Goal: Information Seeking & Learning: Learn about a topic

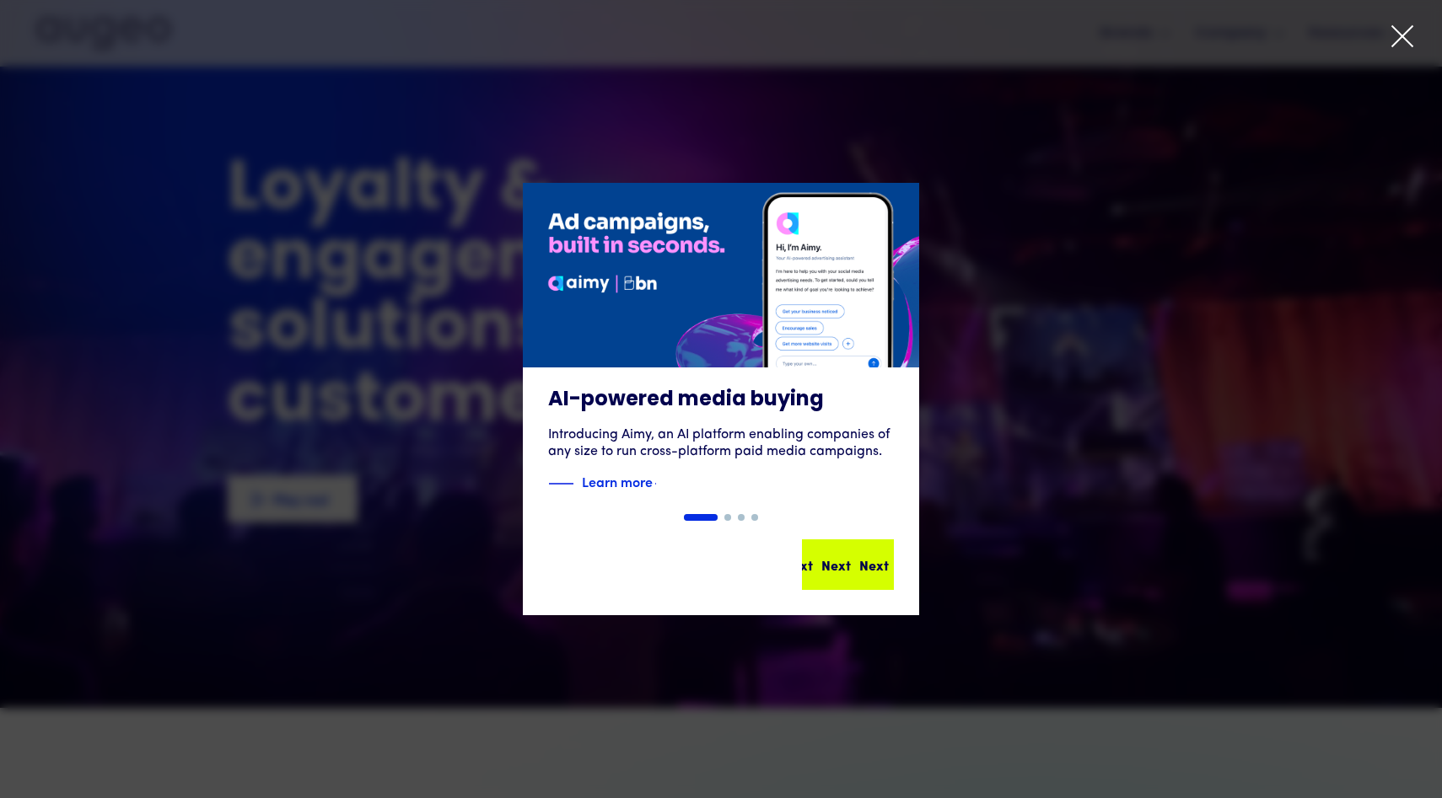
click at [862, 573] on div "Next" at bounding box center [848, 565] width 30 height 20
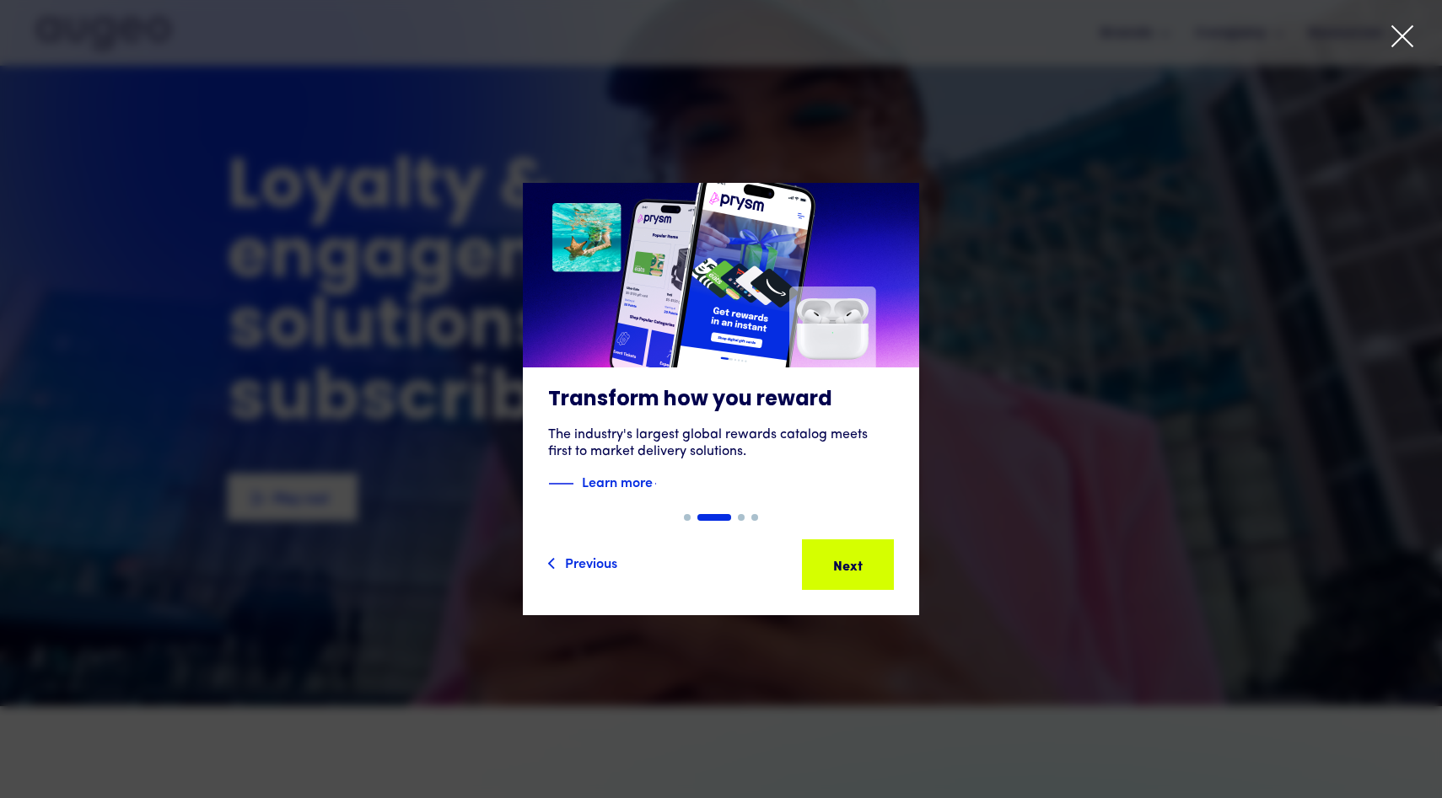
scroll to position [56, 0]
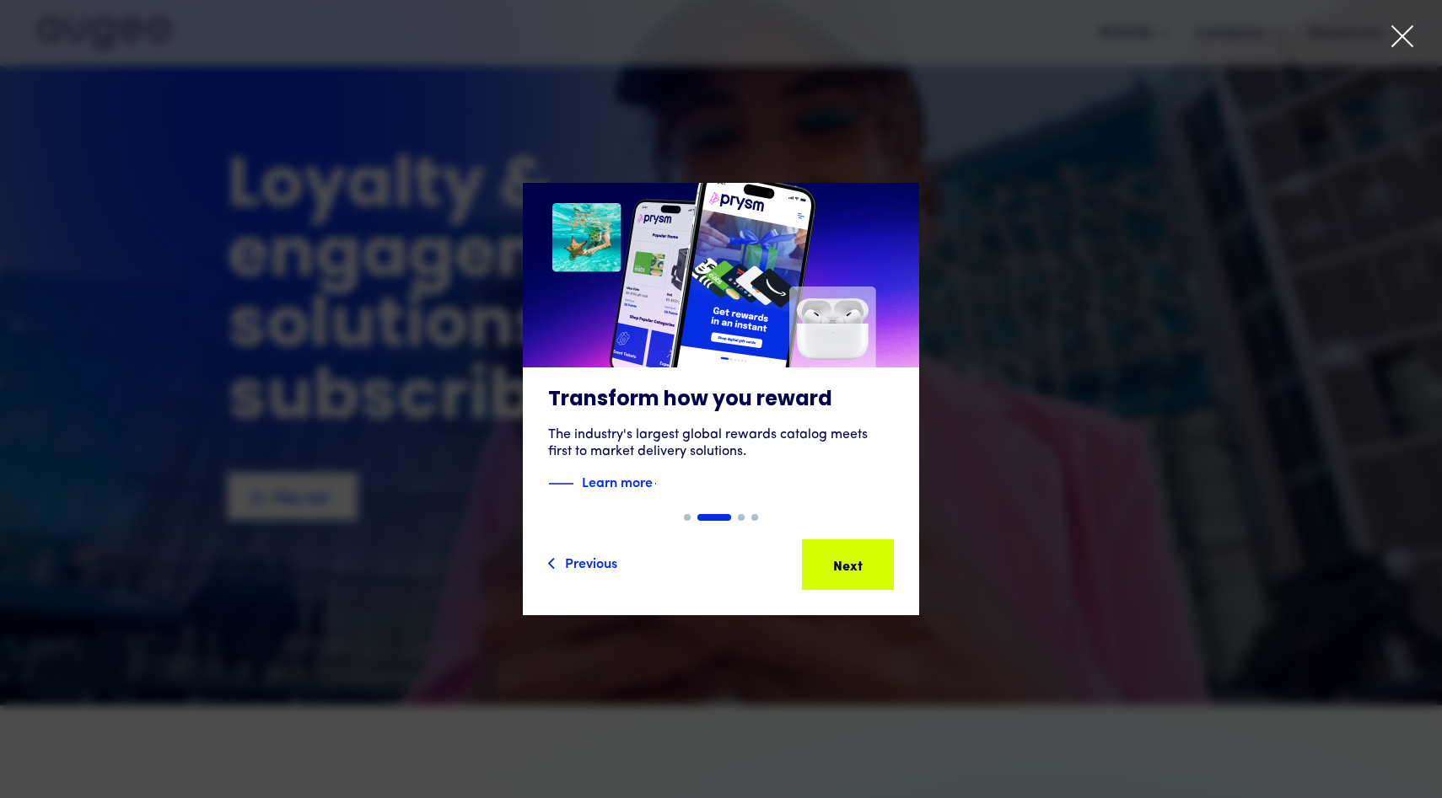
click at [862, 573] on div "Next" at bounding box center [848, 565] width 30 height 20
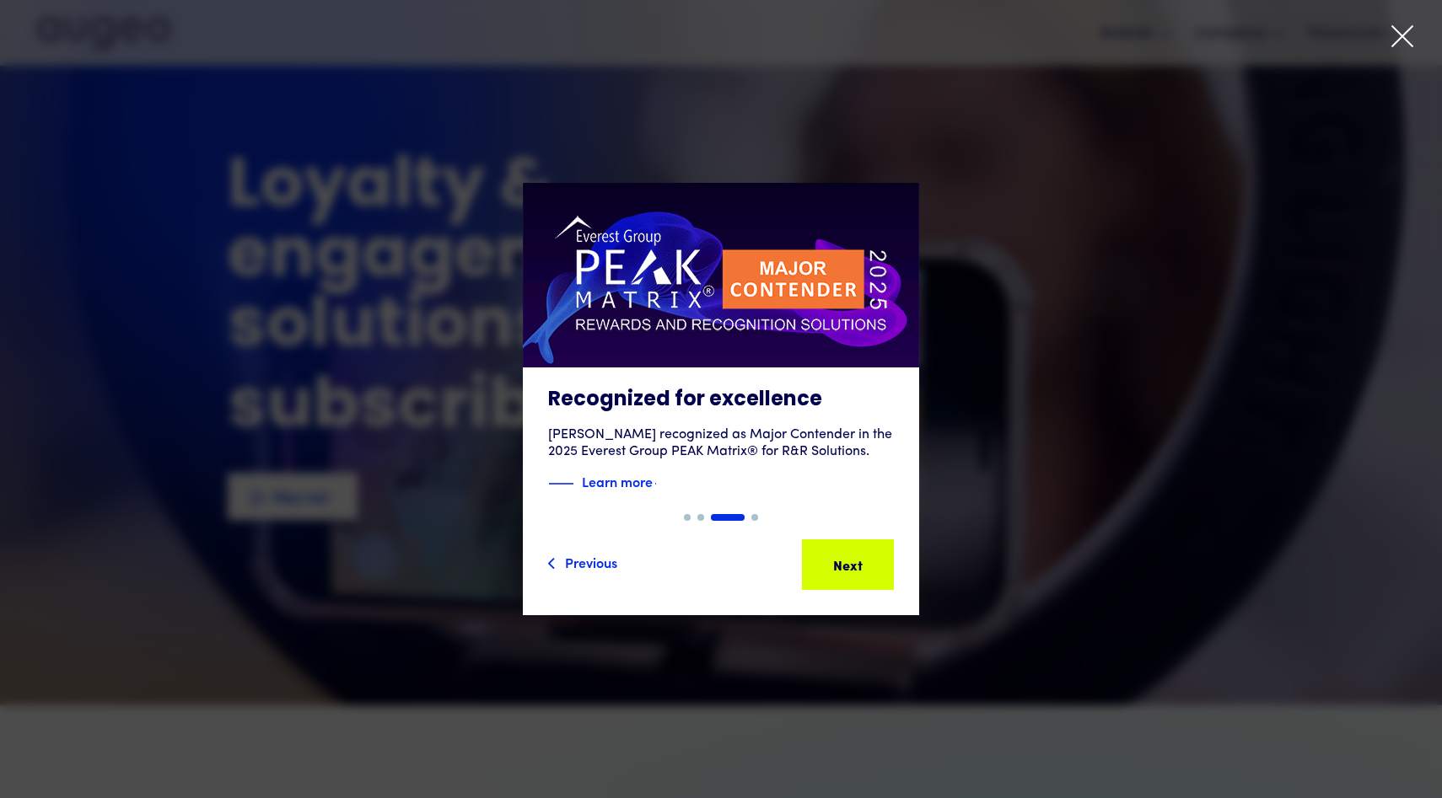
click at [854, 573] on div "Next" at bounding box center [839, 565] width 30 height 20
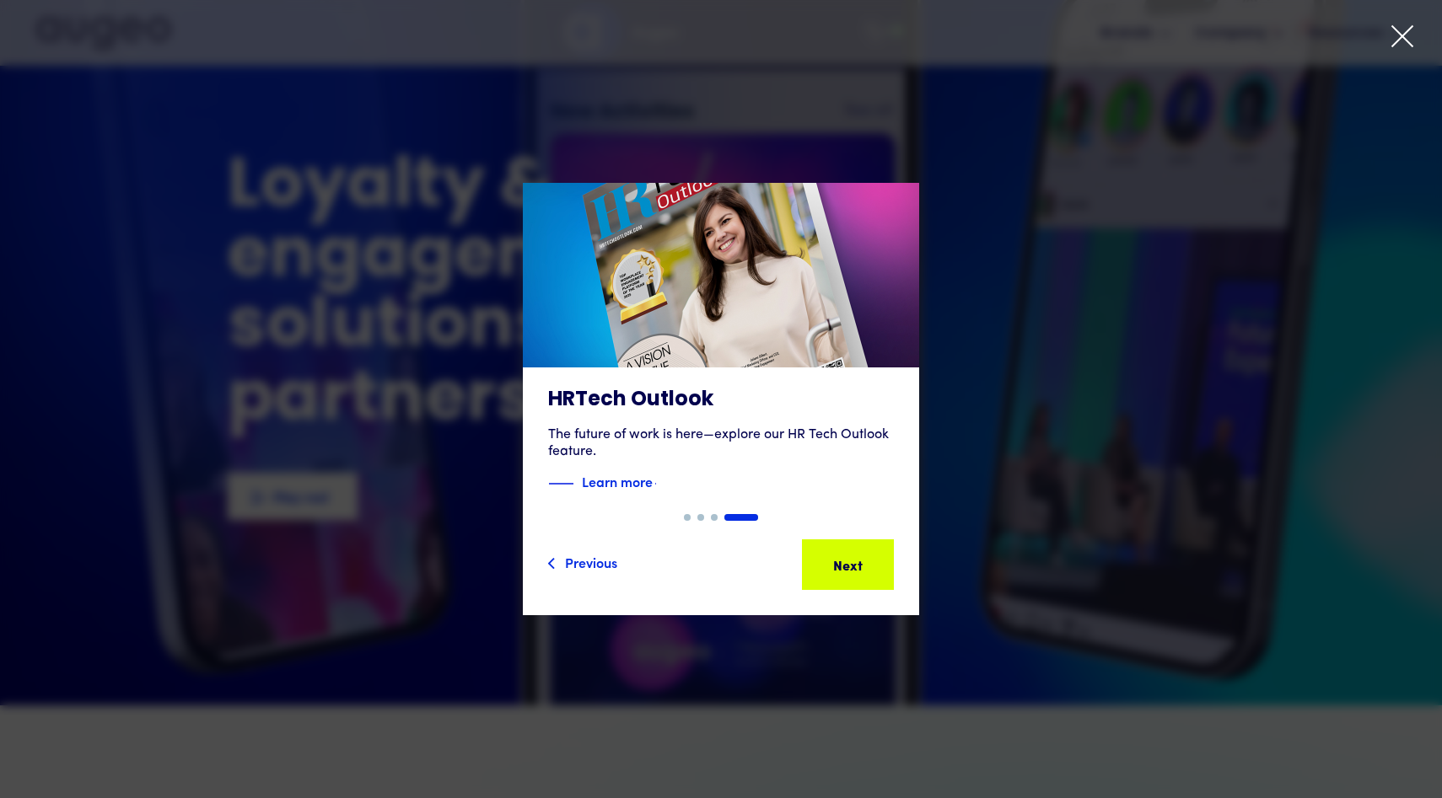
click at [866, 573] on div "Next" at bounding box center [874, 565] width 30 height 20
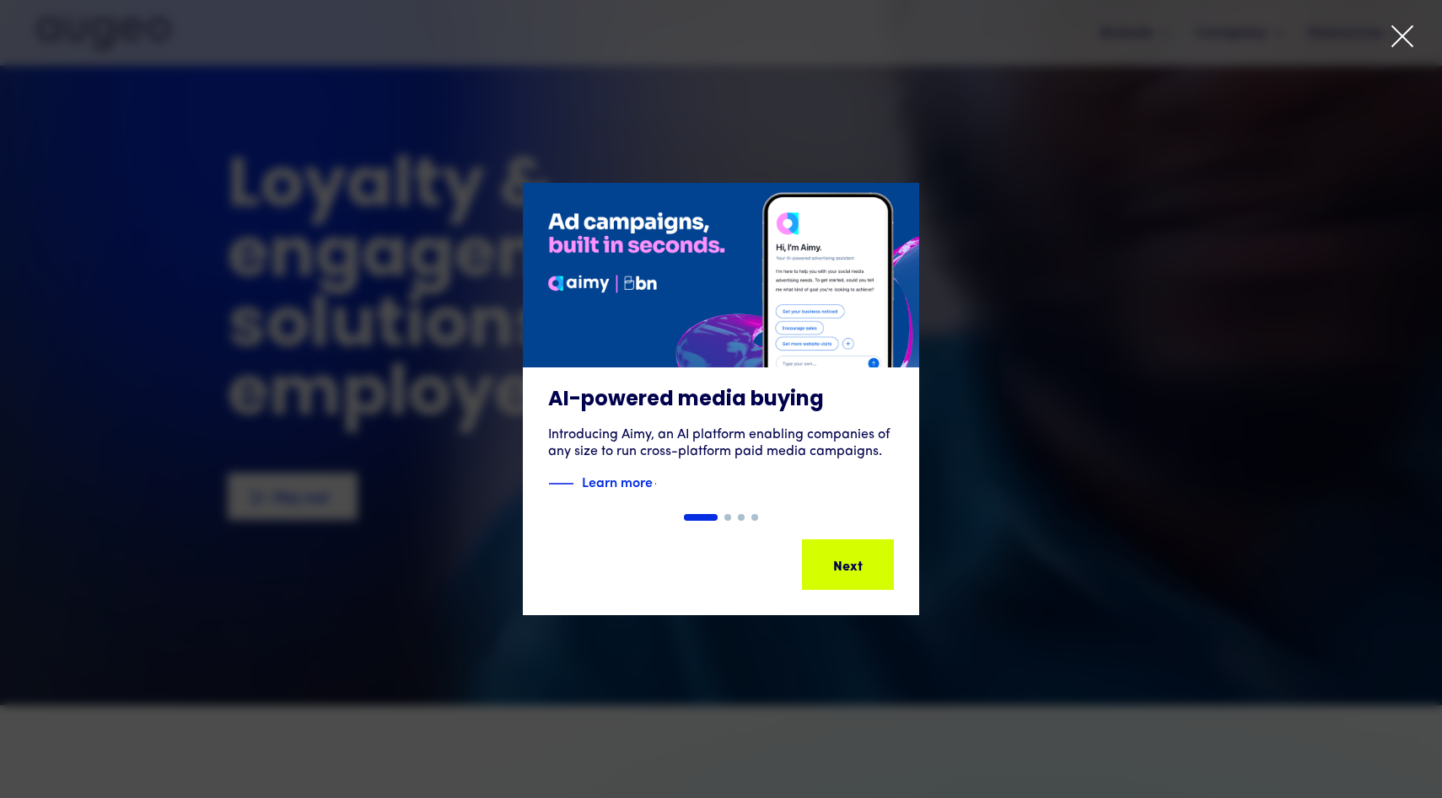
click at [1401, 29] on icon at bounding box center [1401, 36] width 25 height 25
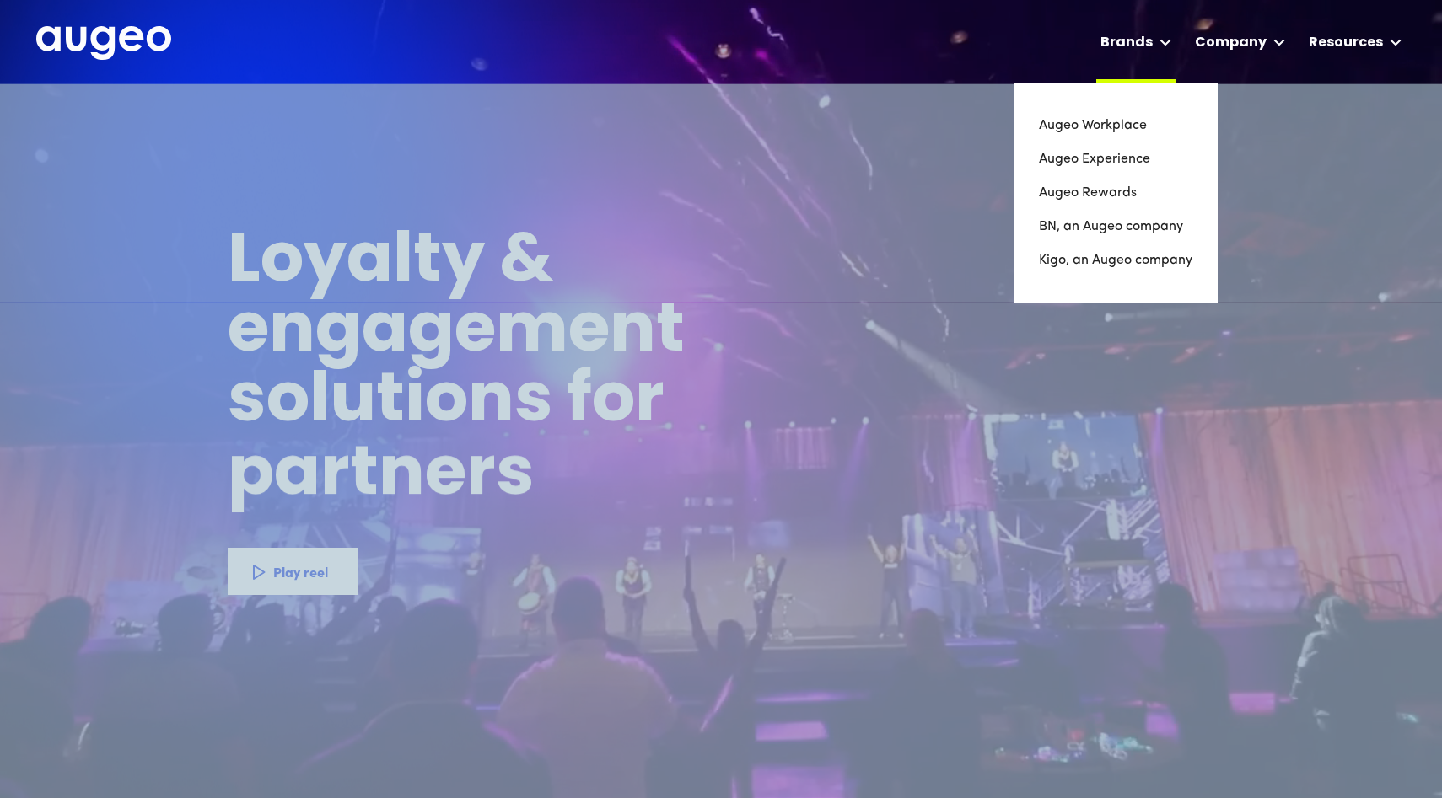
scroll to position [0, 0]
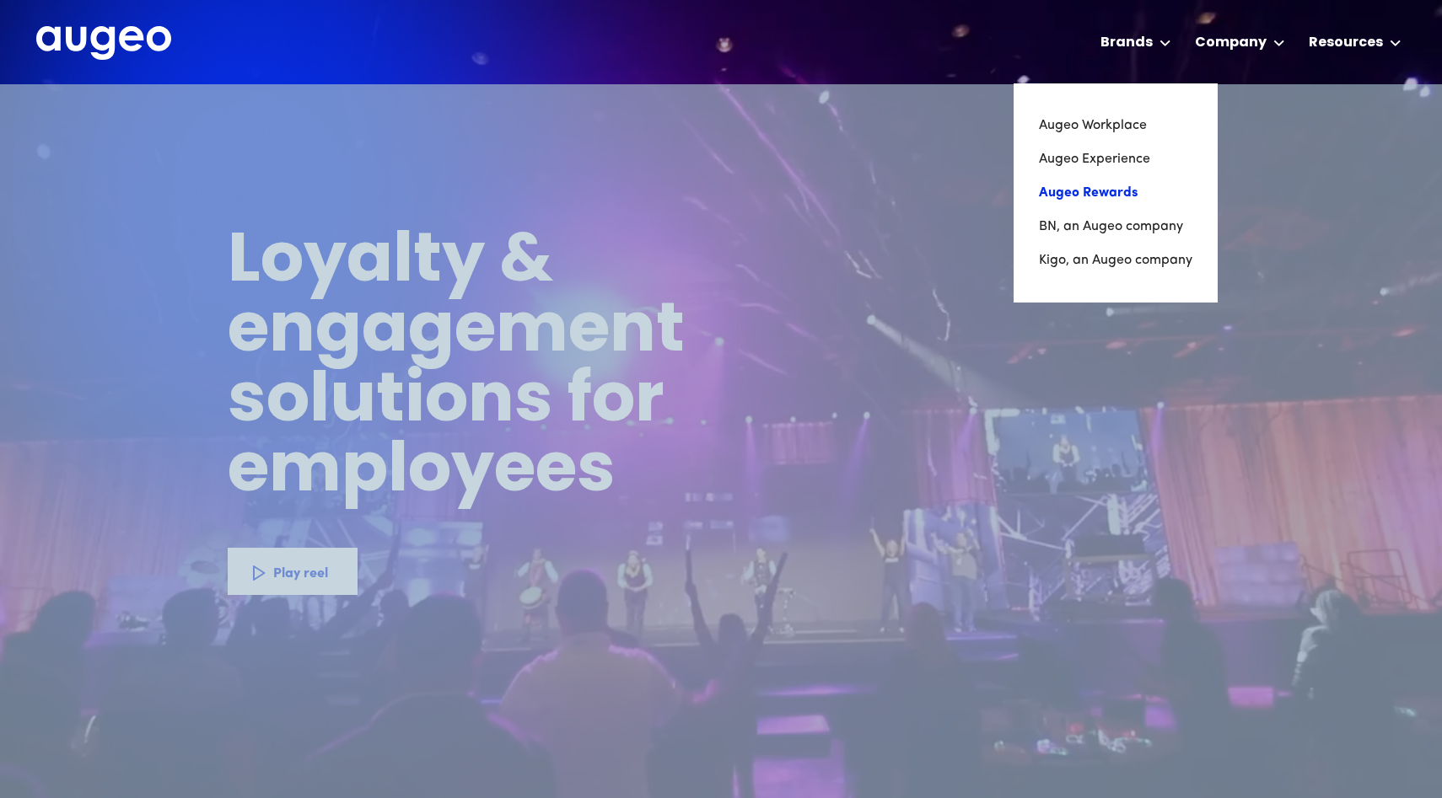
click at [1104, 186] on link "Augeo Rewards" at bounding box center [1115, 193] width 153 height 34
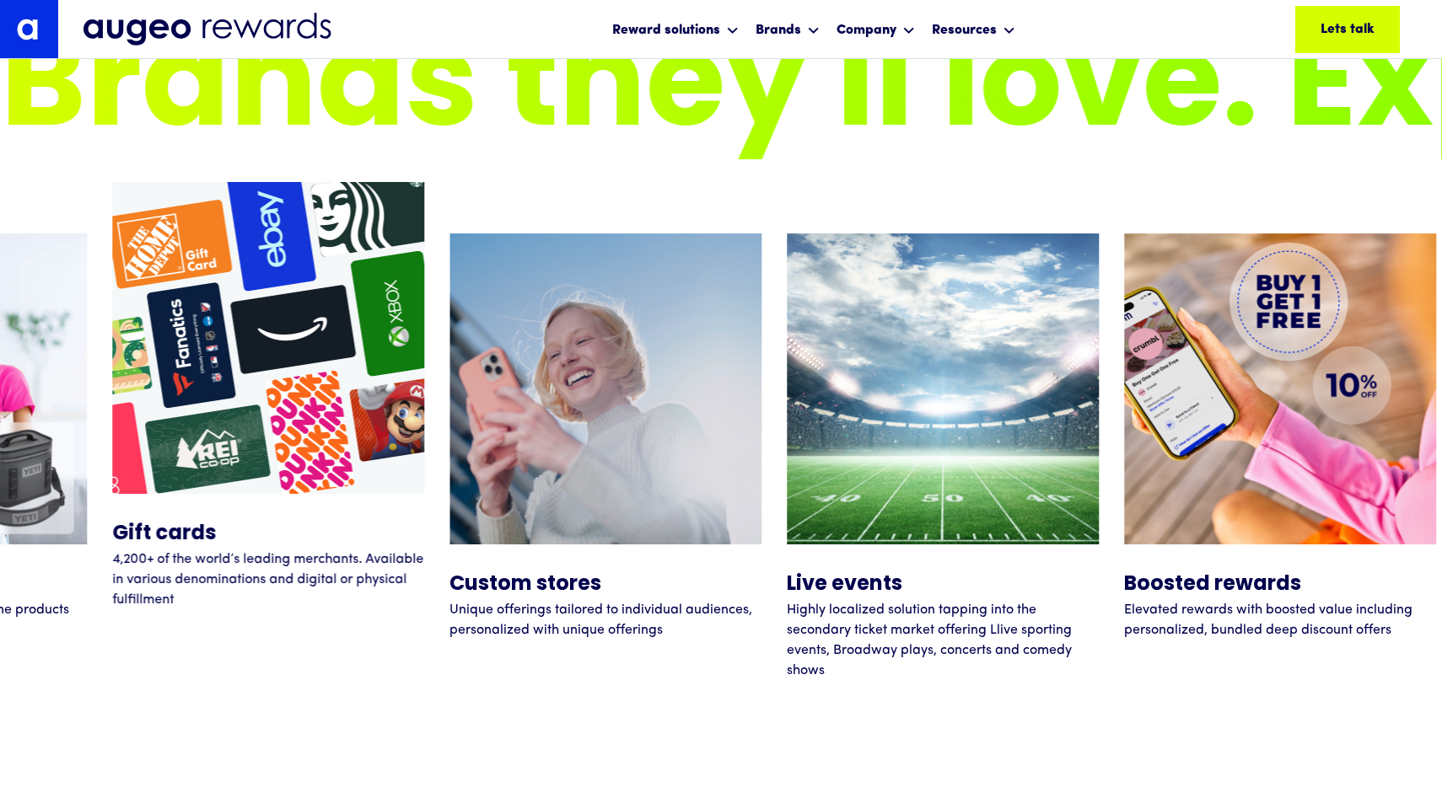
click at [257, 389] on img at bounding box center [268, 338] width 312 height 312
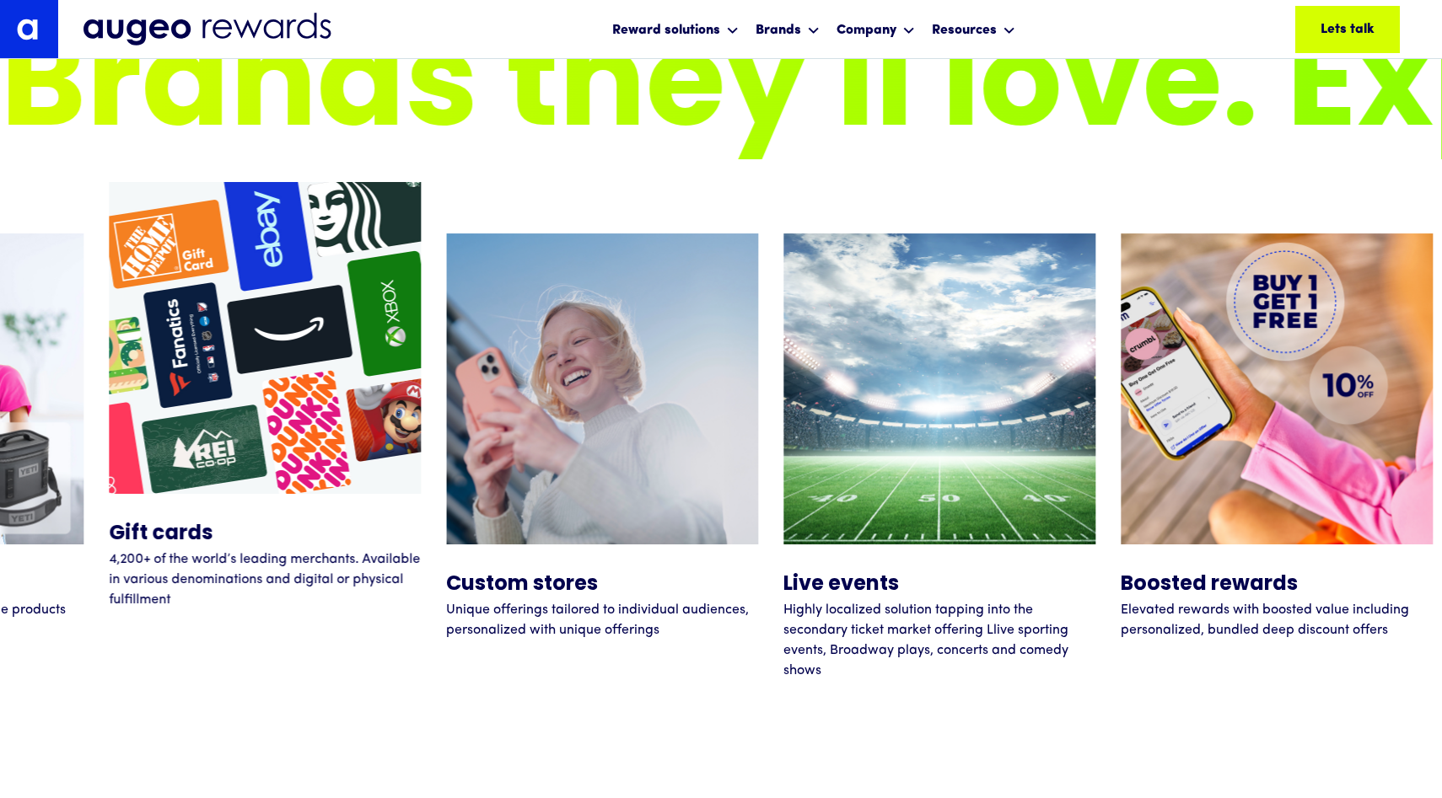
click at [286, 380] on img at bounding box center [265, 338] width 312 height 312
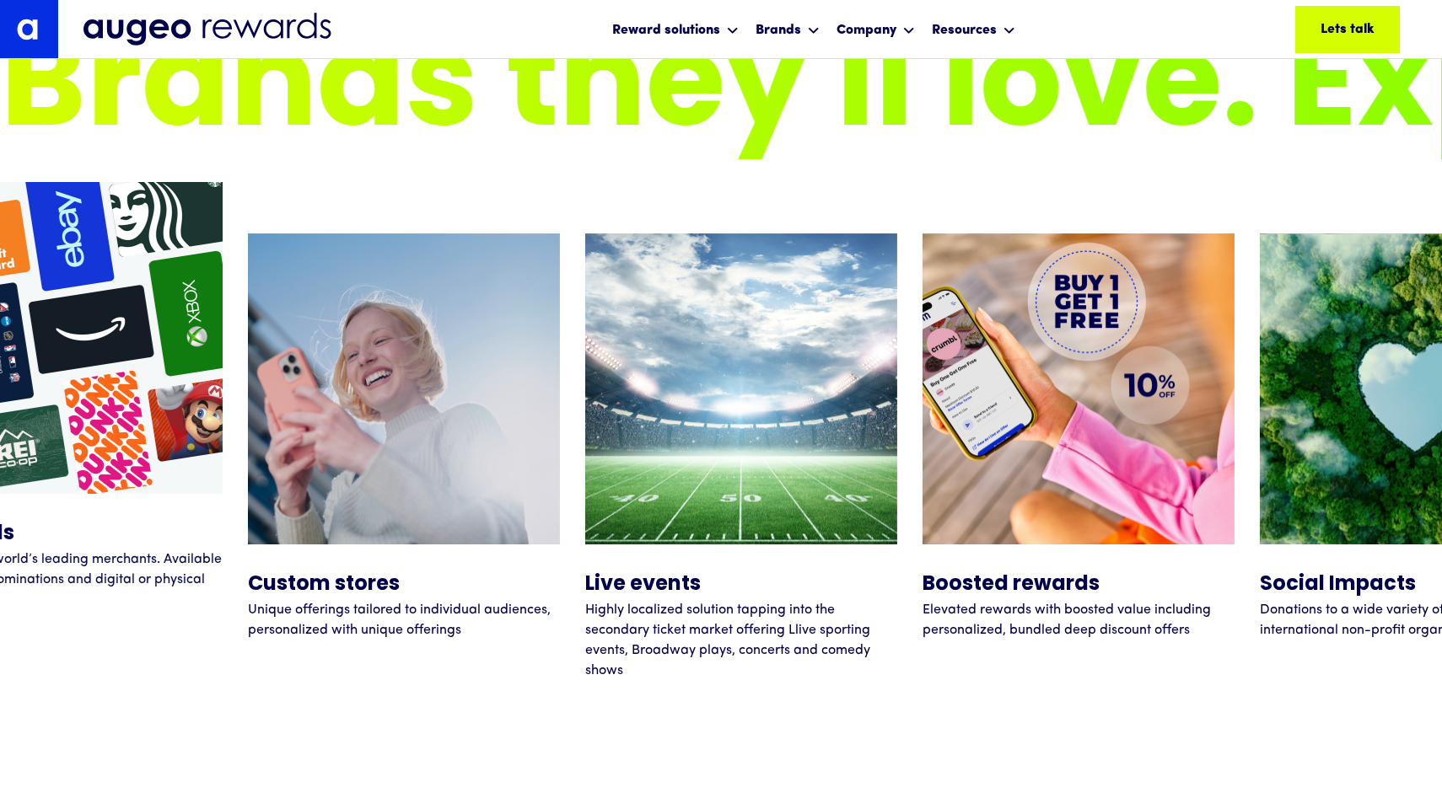
click at [136, 389] on img at bounding box center [67, 338] width 312 height 312
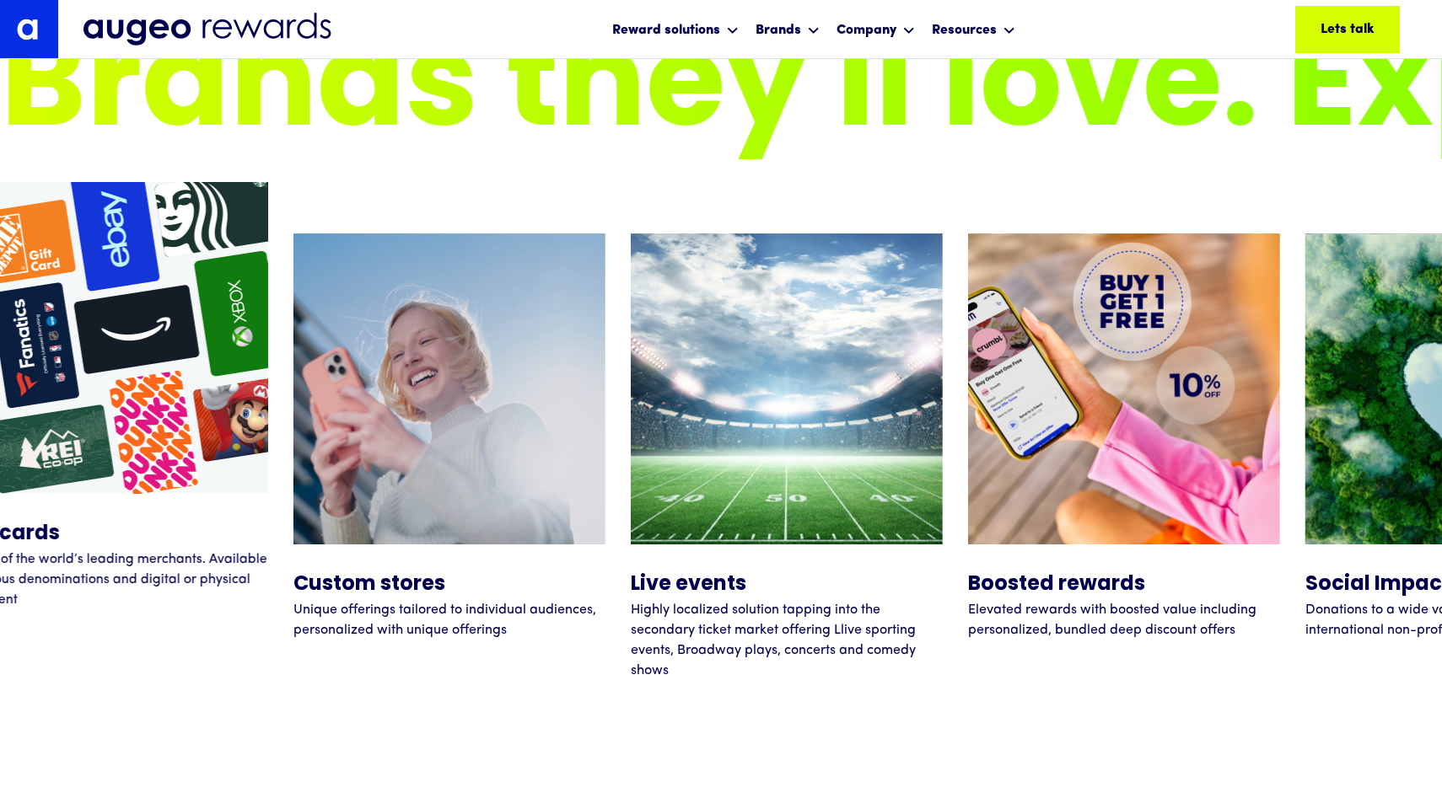
click at [136, 389] on img at bounding box center [112, 338] width 312 height 312
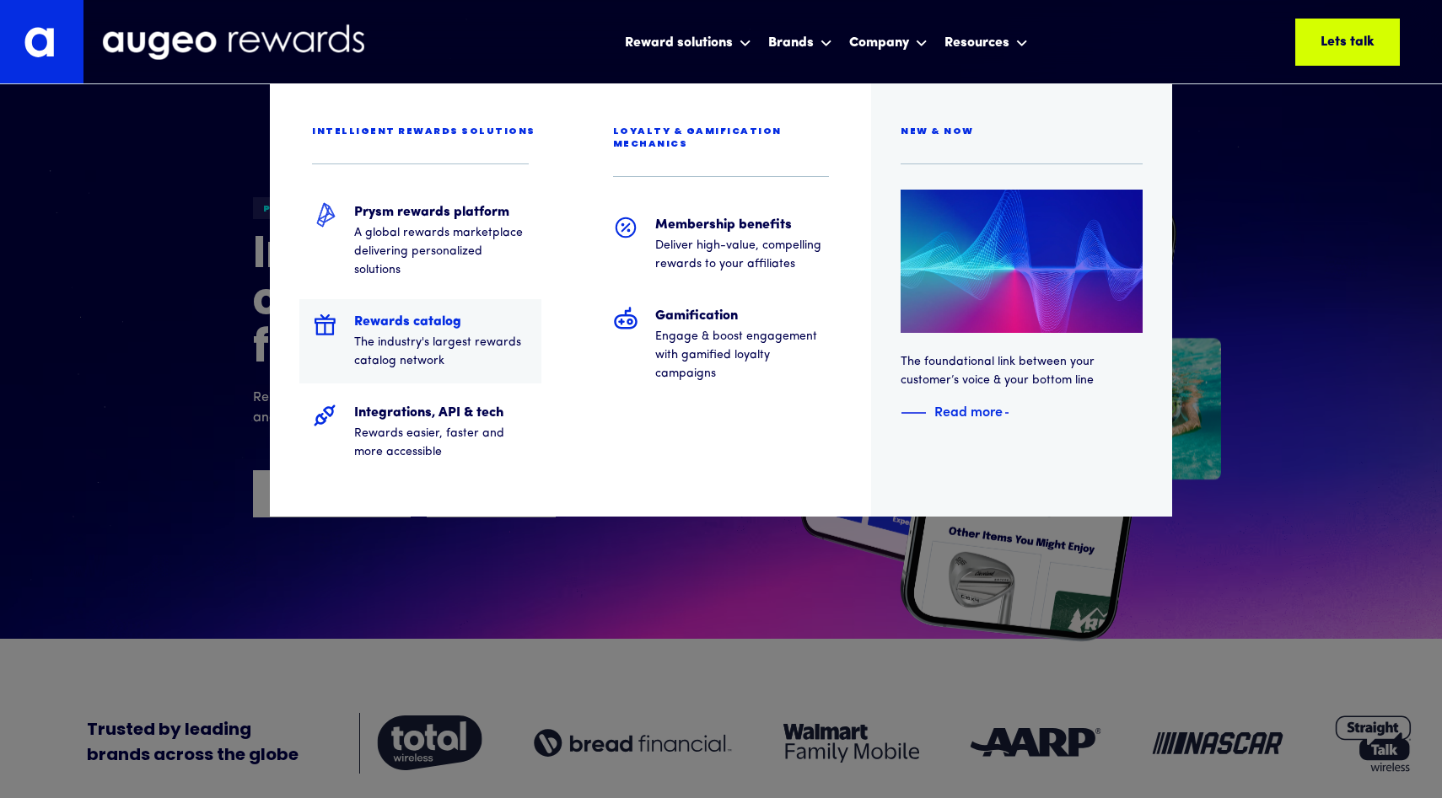
click at [429, 344] on p "The industry's largest rewards catalog network" at bounding box center [441, 352] width 175 height 37
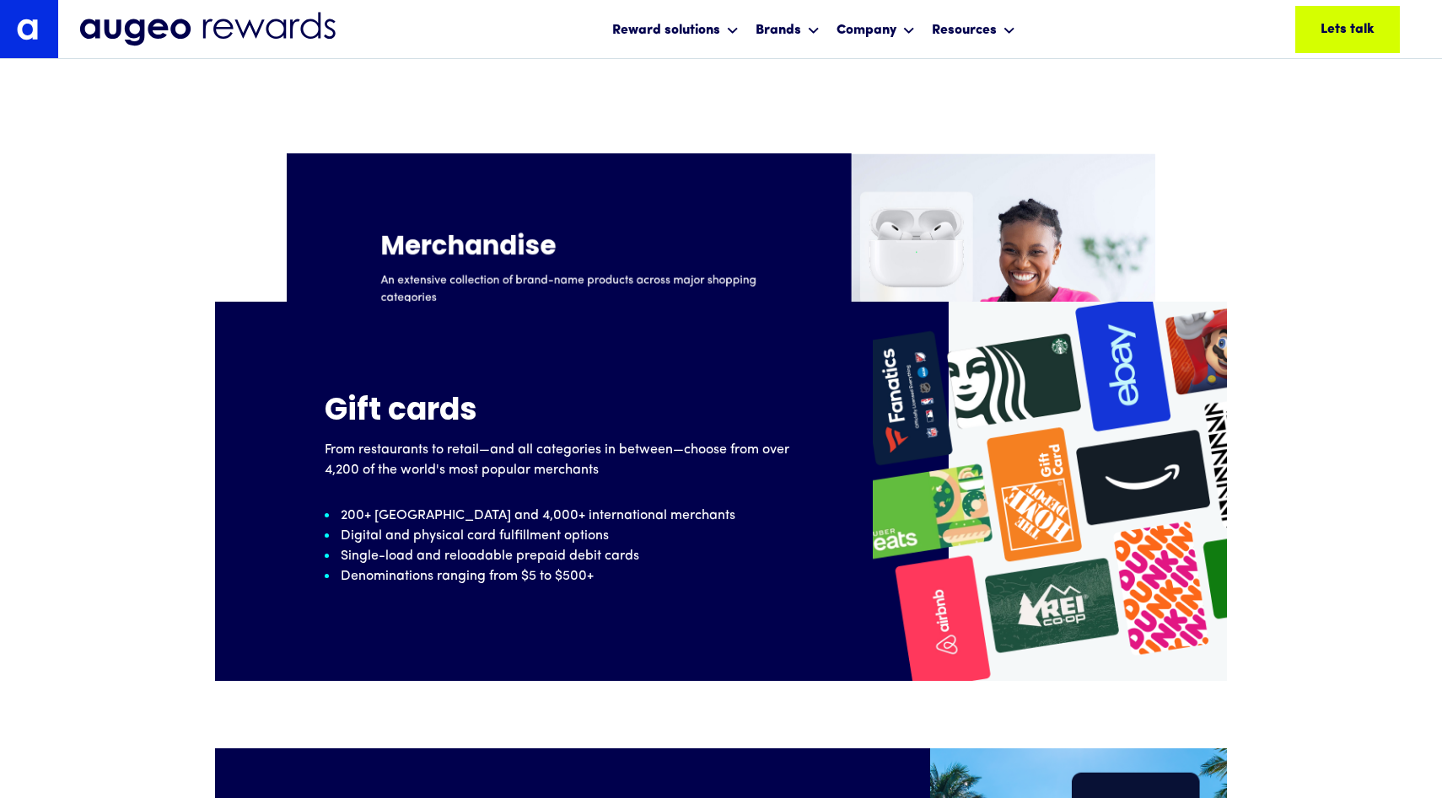
click at [626, 513] on p "200+ United States and 4,000+ international merchants" at bounding box center [538, 516] width 395 height 20
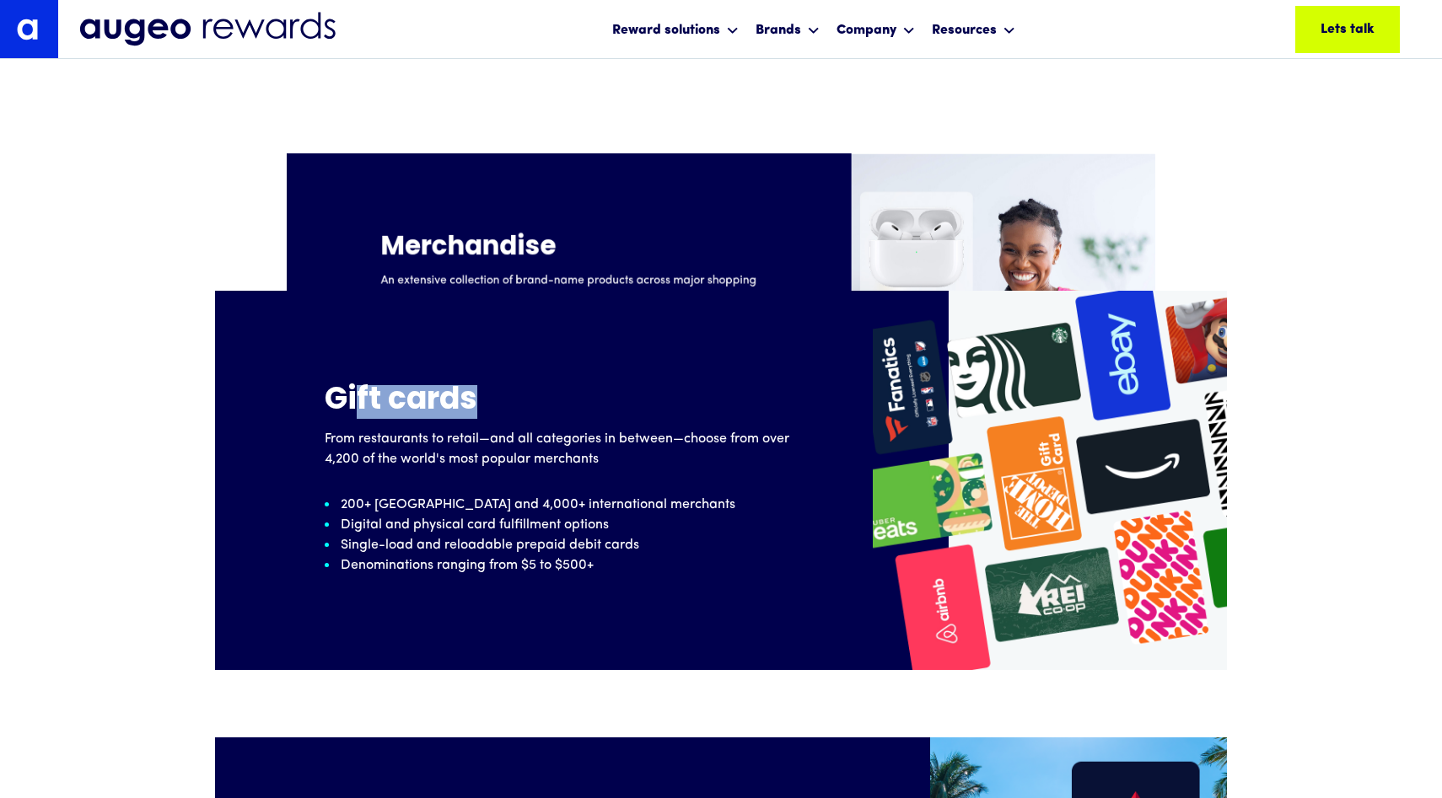
drag, startPoint x: 480, startPoint y: 411, endPoint x: 342, endPoint y: 399, distance: 137.9
click at [342, 399] on h5 "Gift cards" at bounding box center [573, 402] width 497 height 34
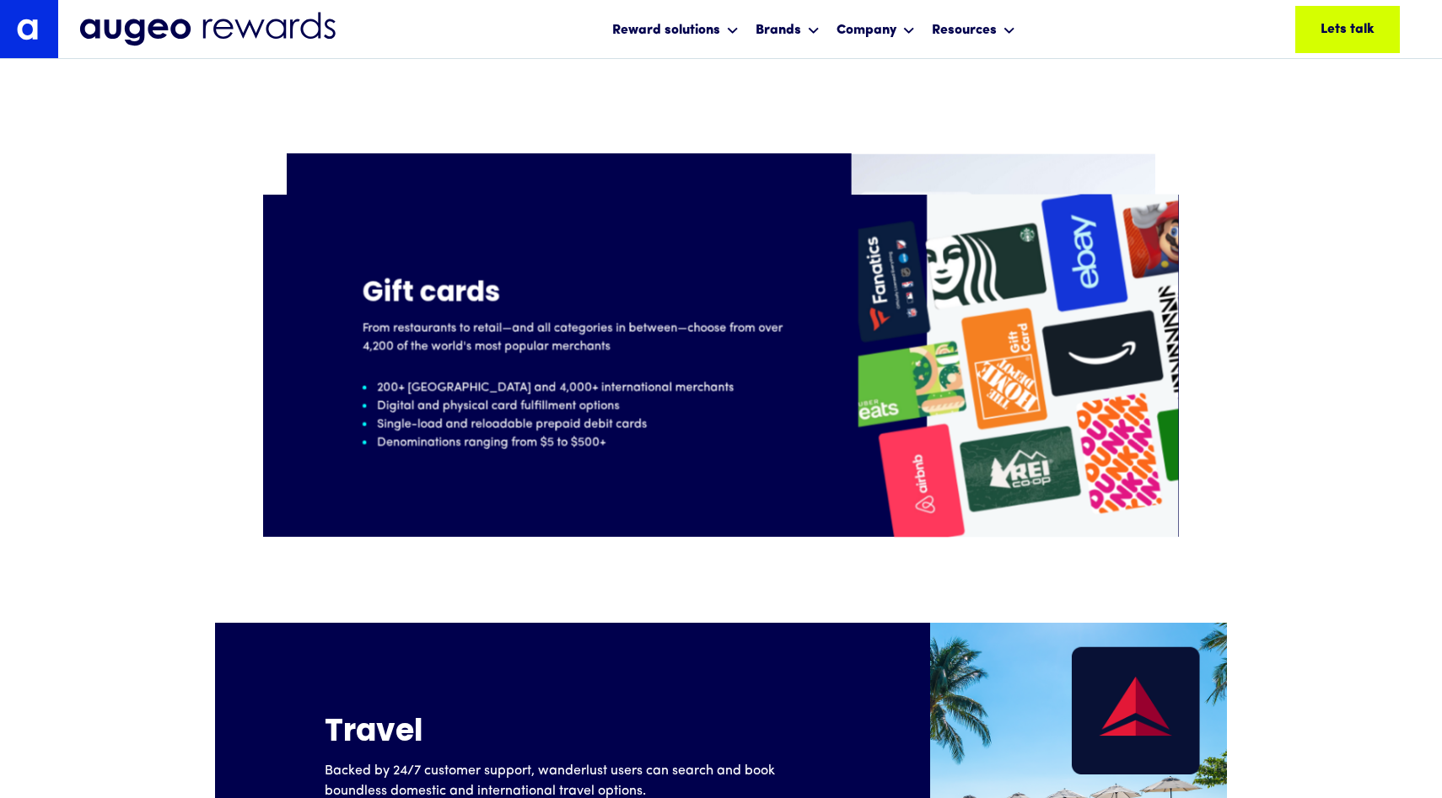
click at [438, 303] on h5 "Gift cards" at bounding box center [587, 295] width 450 height 30
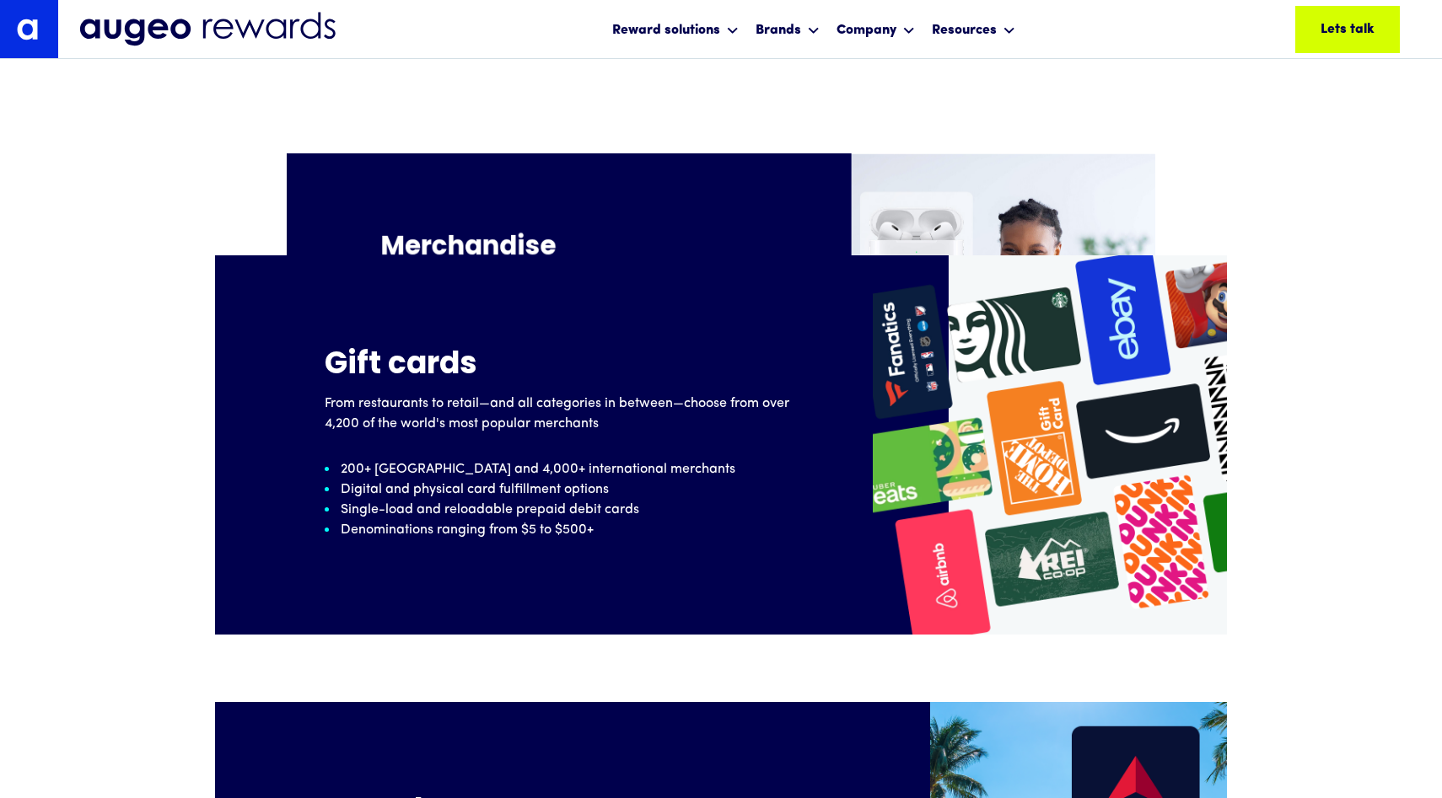
click at [1013, 345] on img at bounding box center [1050, 444] width 354 height 379
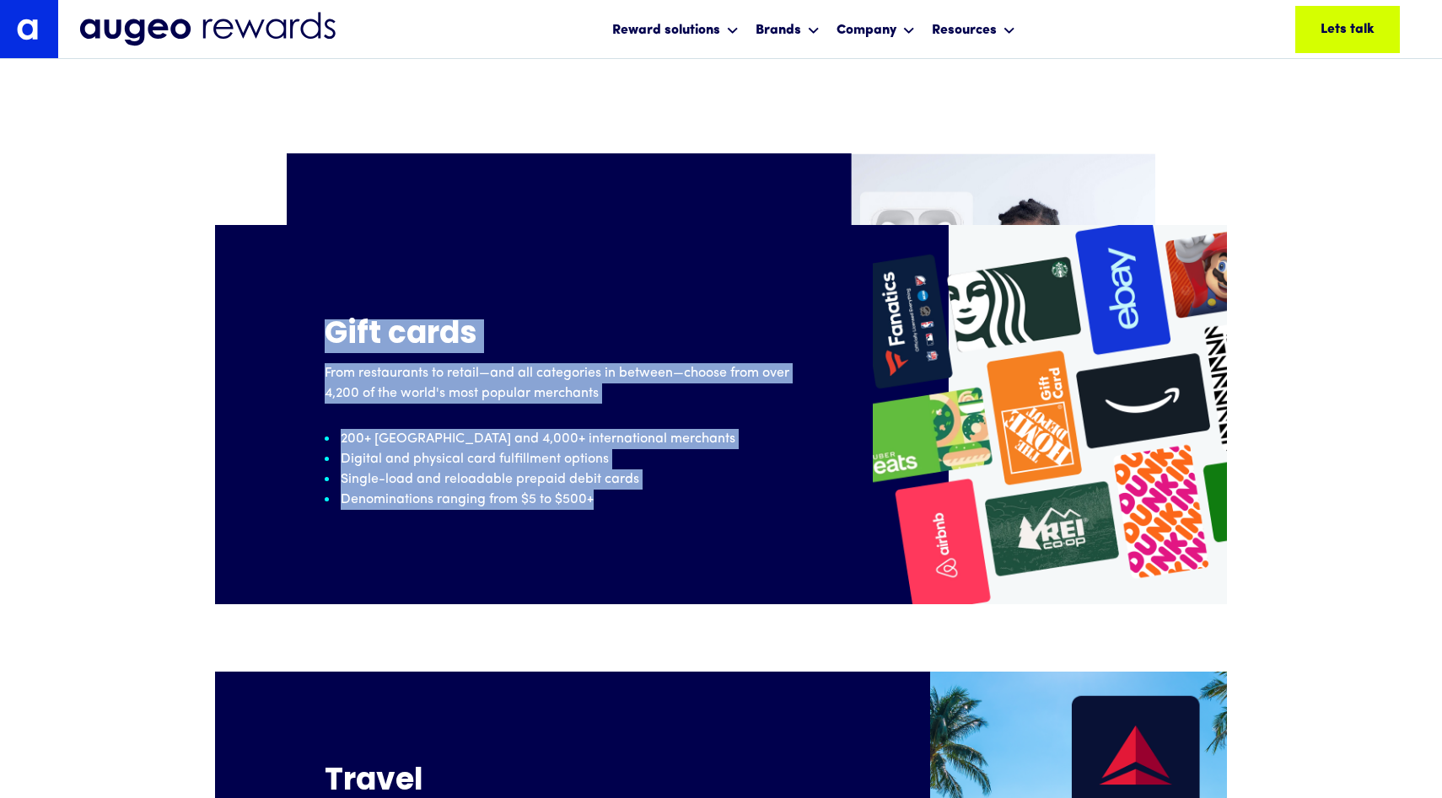
drag, startPoint x: 592, startPoint y: 489, endPoint x: 315, endPoint y: 338, distance: 315.0
click at [315, 338] on div "Gift cards From restaurants to retail—and all categories in between—choose from…" at bounding box center [544, 414] width 658 height 379
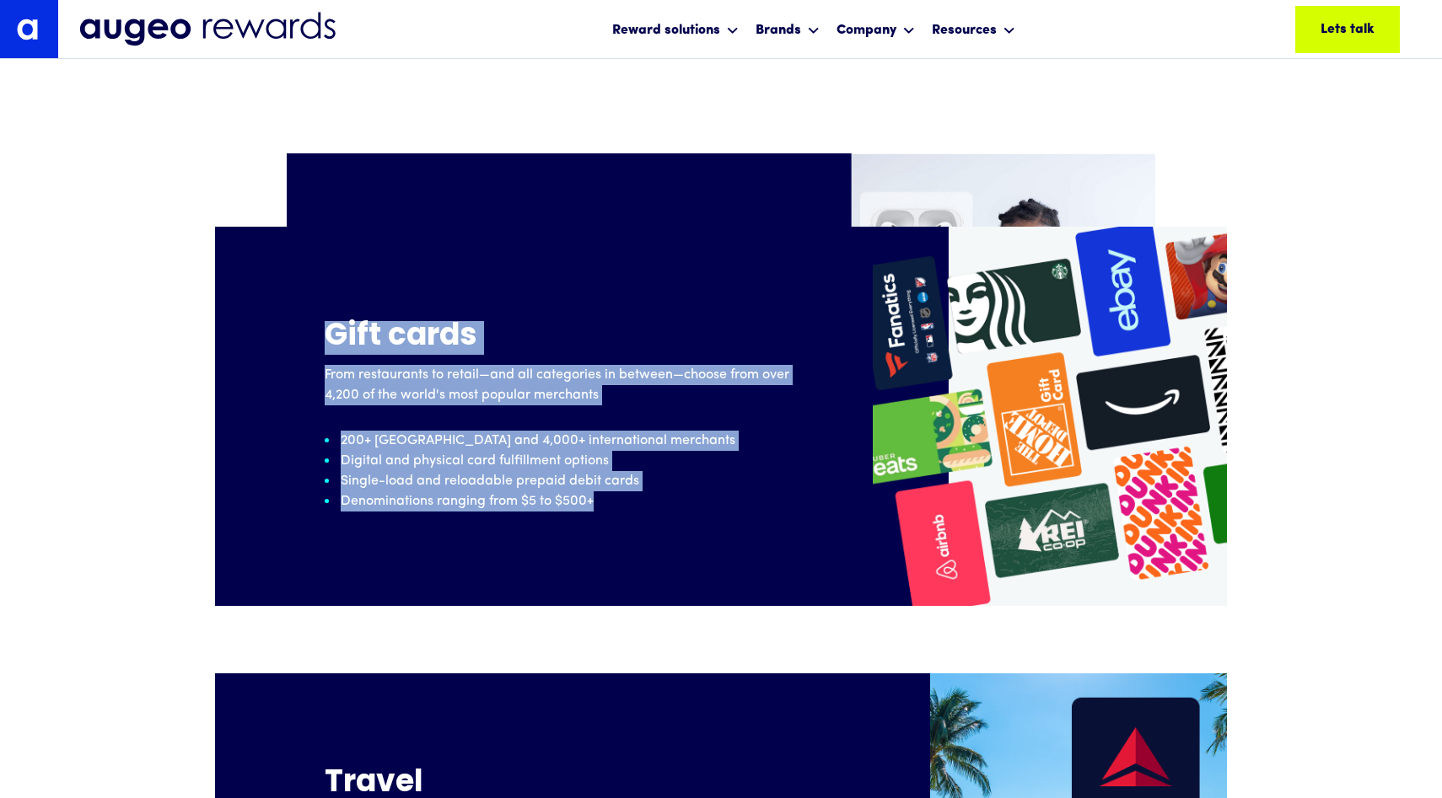
click at [1010, 500] on img at bounding box center [1050, 416] width 354 height 379
click at [1007, 440] on img at bounding box center [1050, 416] width 354 height 379
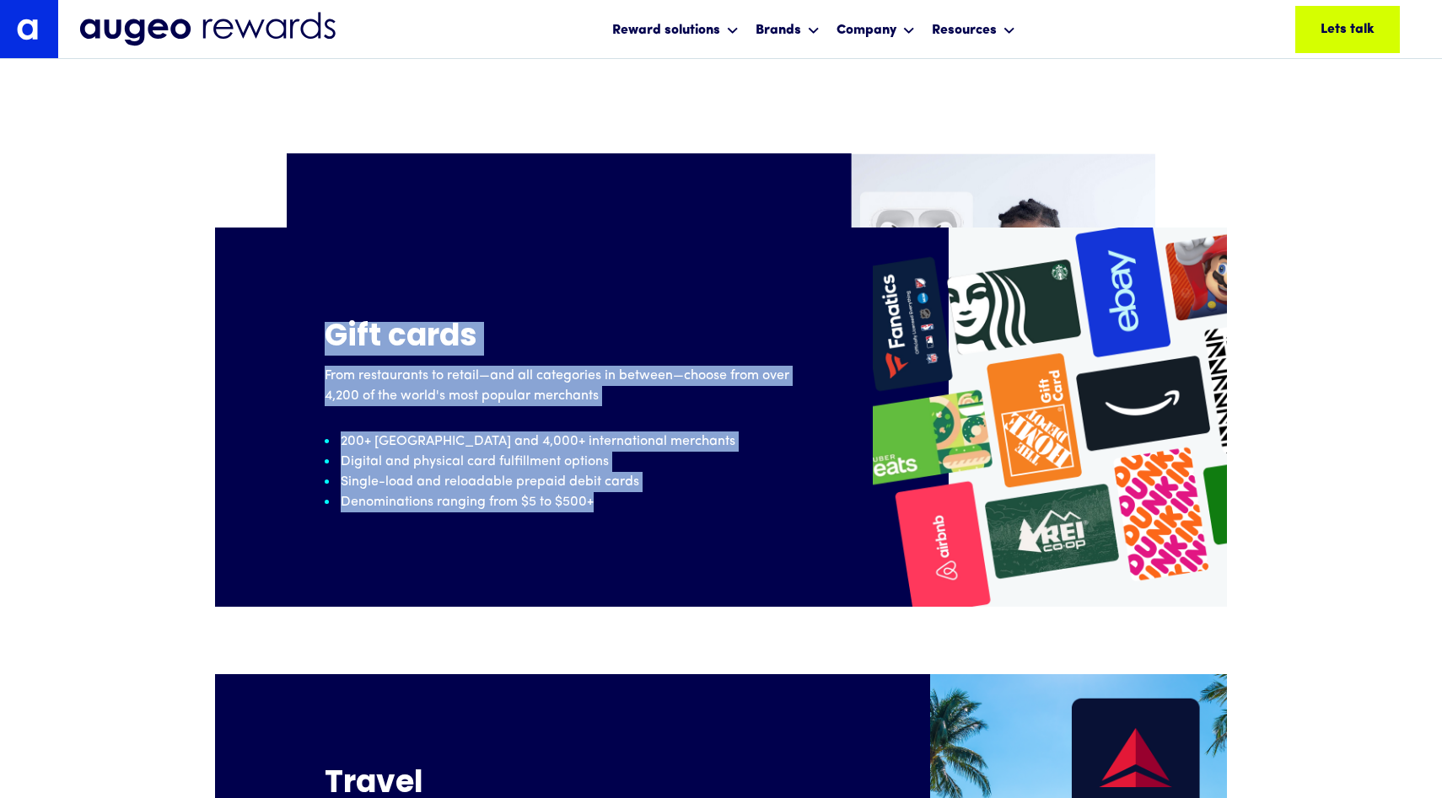
click at [1007, 440] on img at bounding box center [1050, 417] width 354 height 379
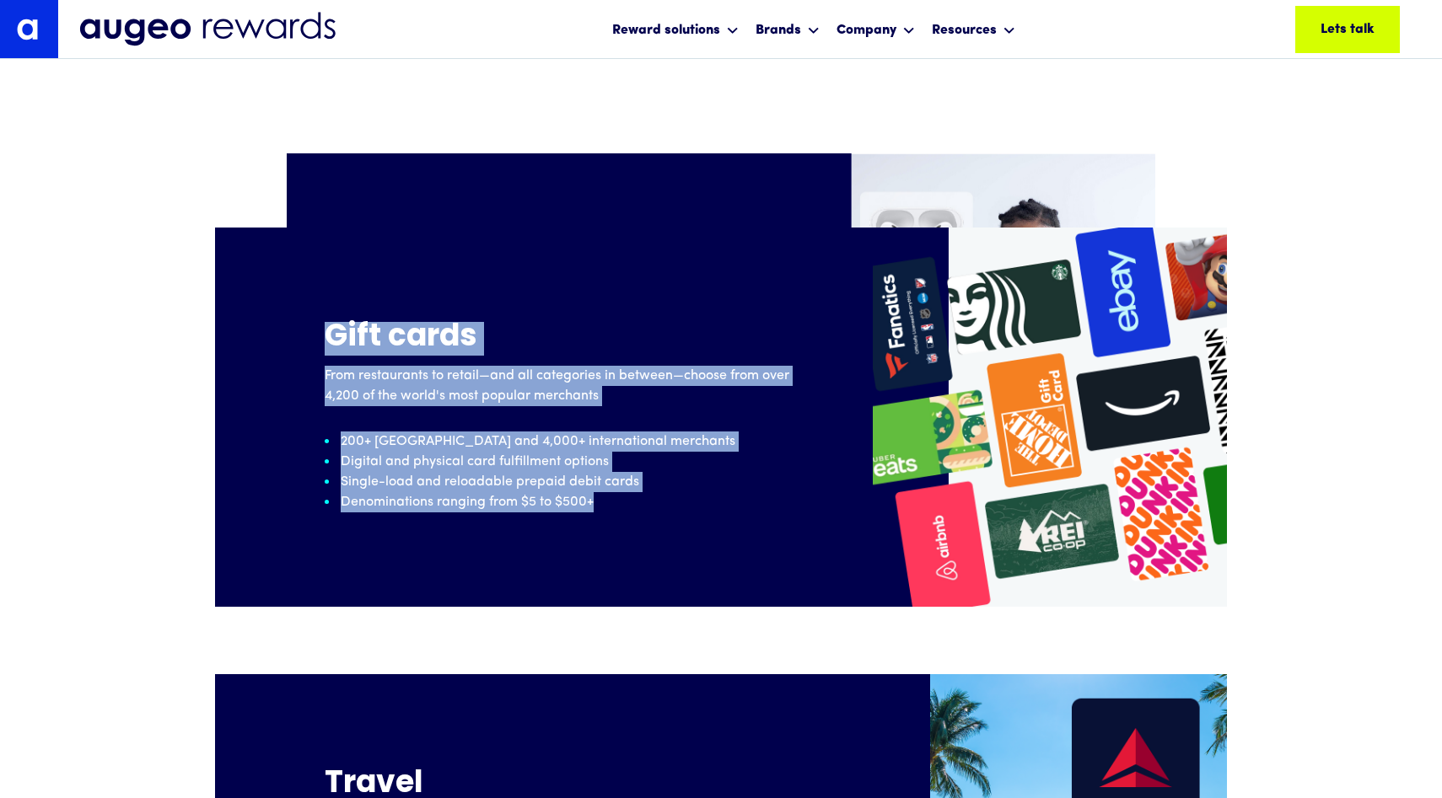
click at [1007, 440] on img at bounding box center [1050, 417] width 354 height 379
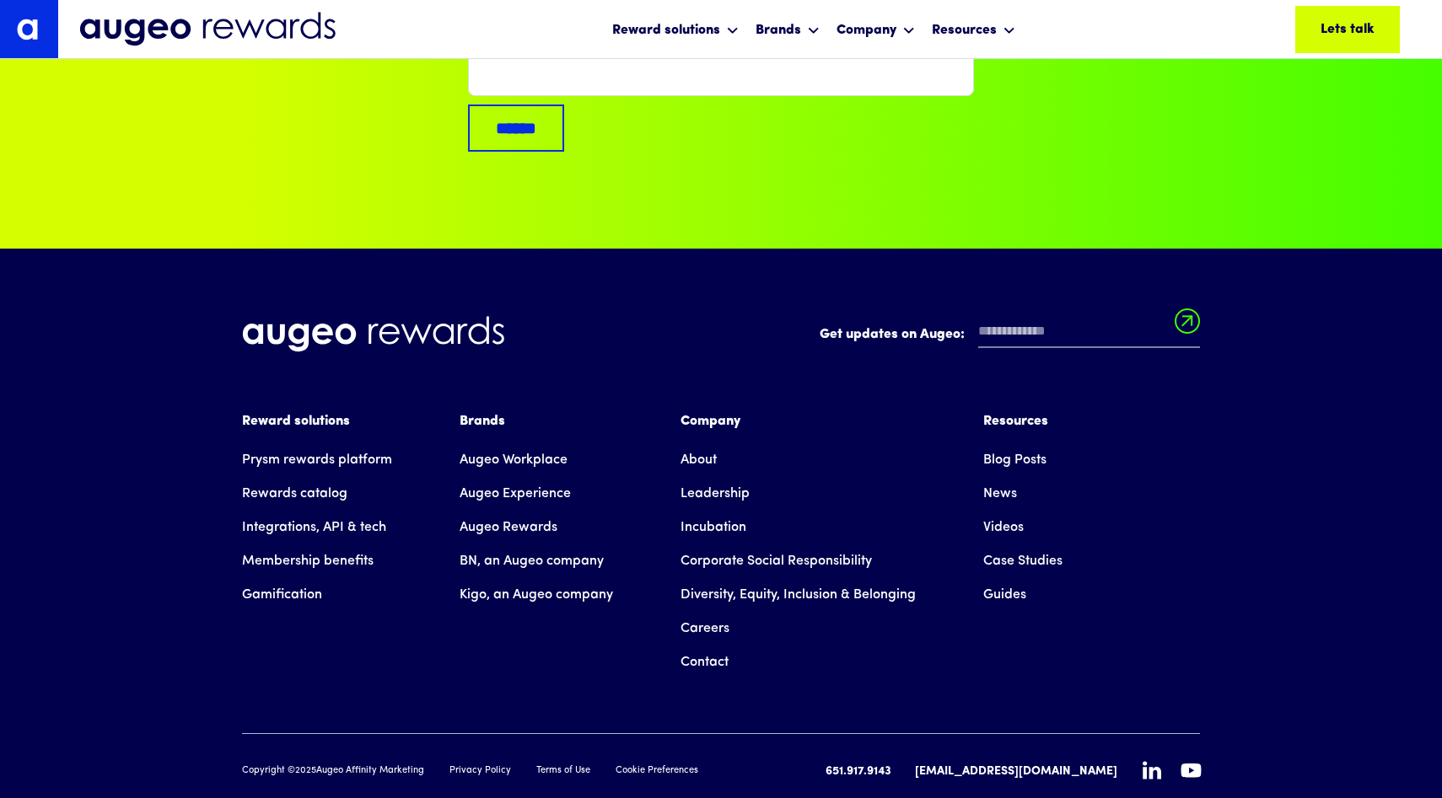
scroll to position [6535, 0]
click at [302, 477] on link "Rewards catalog" at bounding box center [294, 494] width 105 height 34
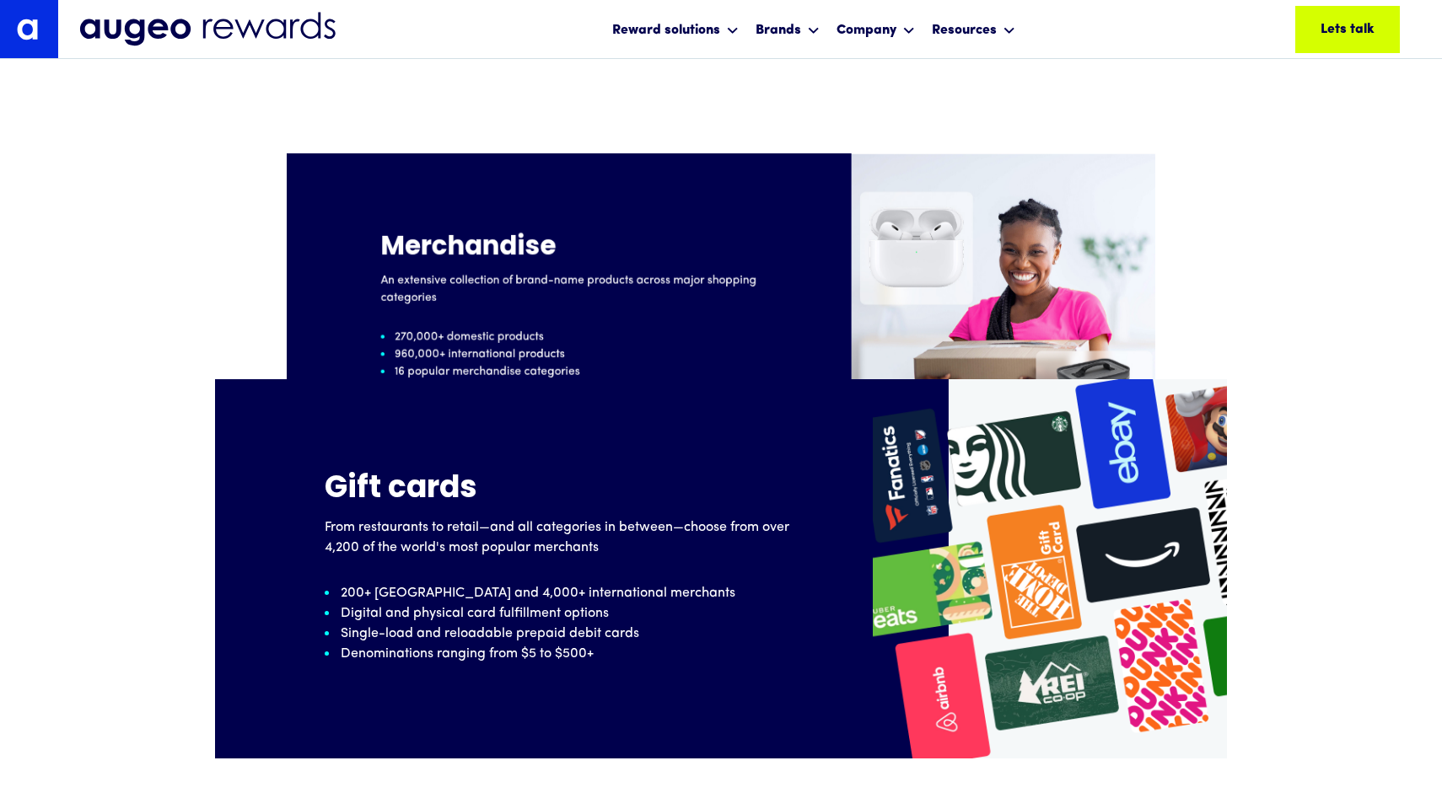
scroll to position [1298, 0]
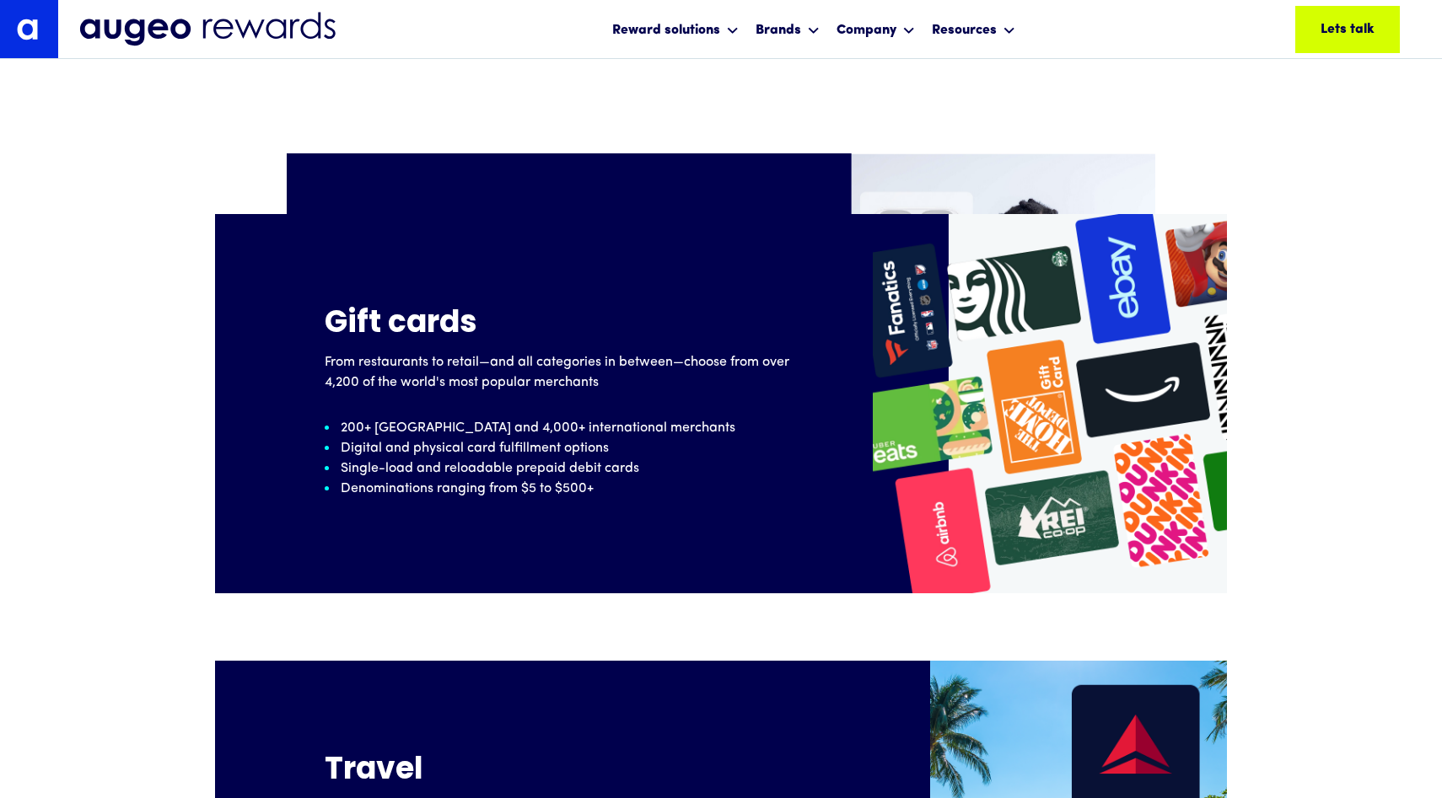
click at [419, 445] on p "Digital and physical card fulfillment options" at bounding box center [475, 448] width 268 height 20
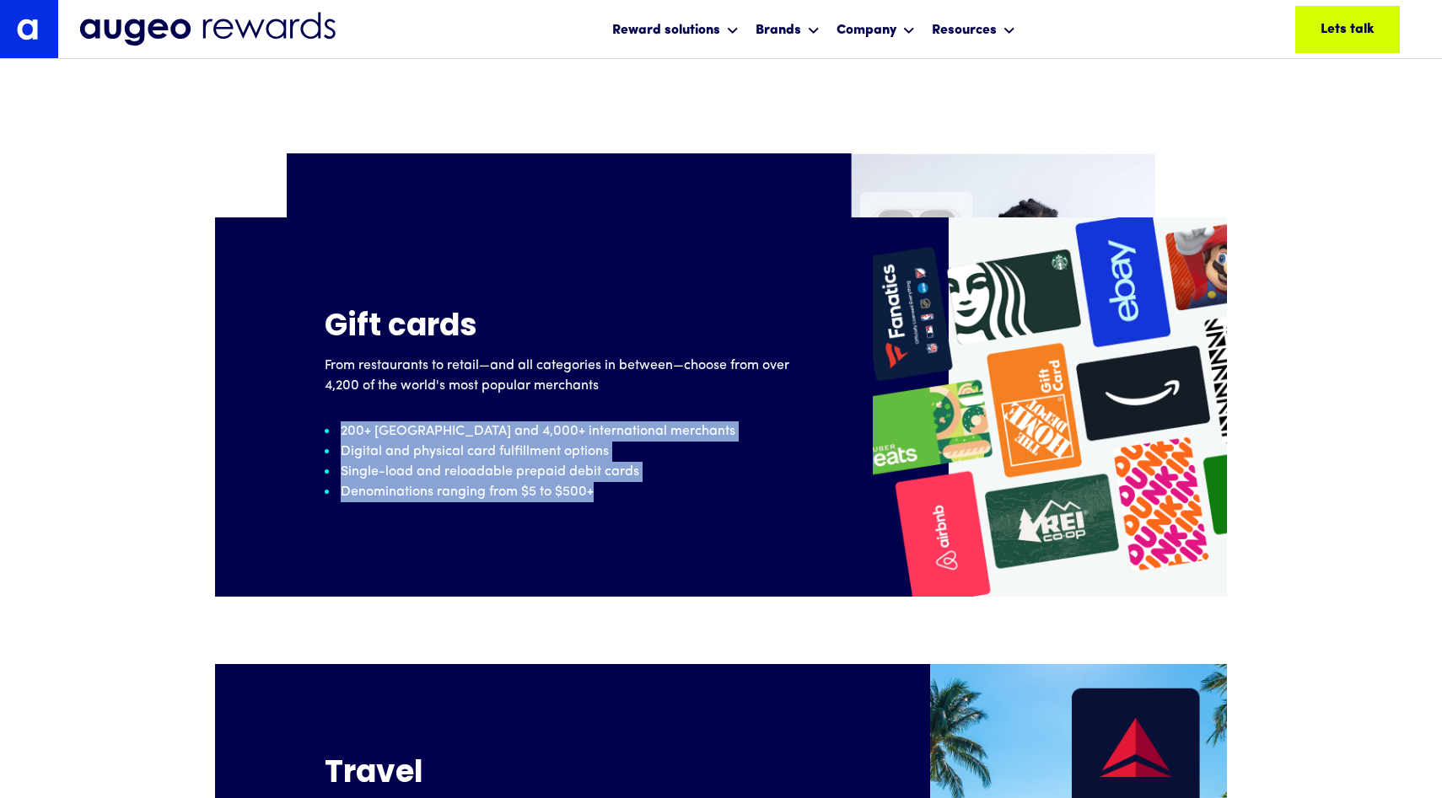
scroll to position [1458, 0]
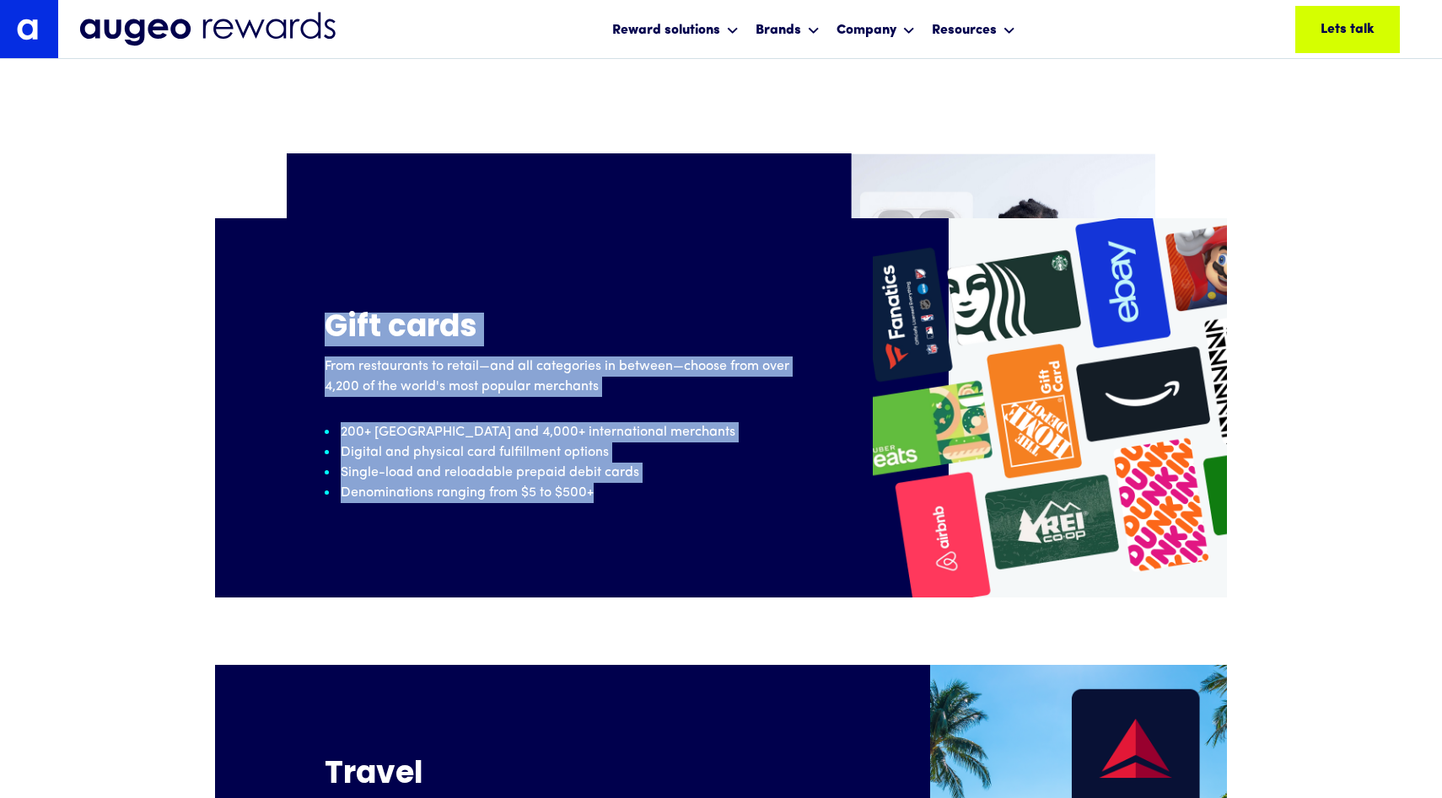
drag, startPoint x: 615, startPoint y: 518, endPoint x: 330, endPoint y: 339, distance: 336.8
click at [330, 339] on div "Gift cards From restaurants to retail—and all categories in between—choose from…" at bounding box center [544, 407] width 658 height 379
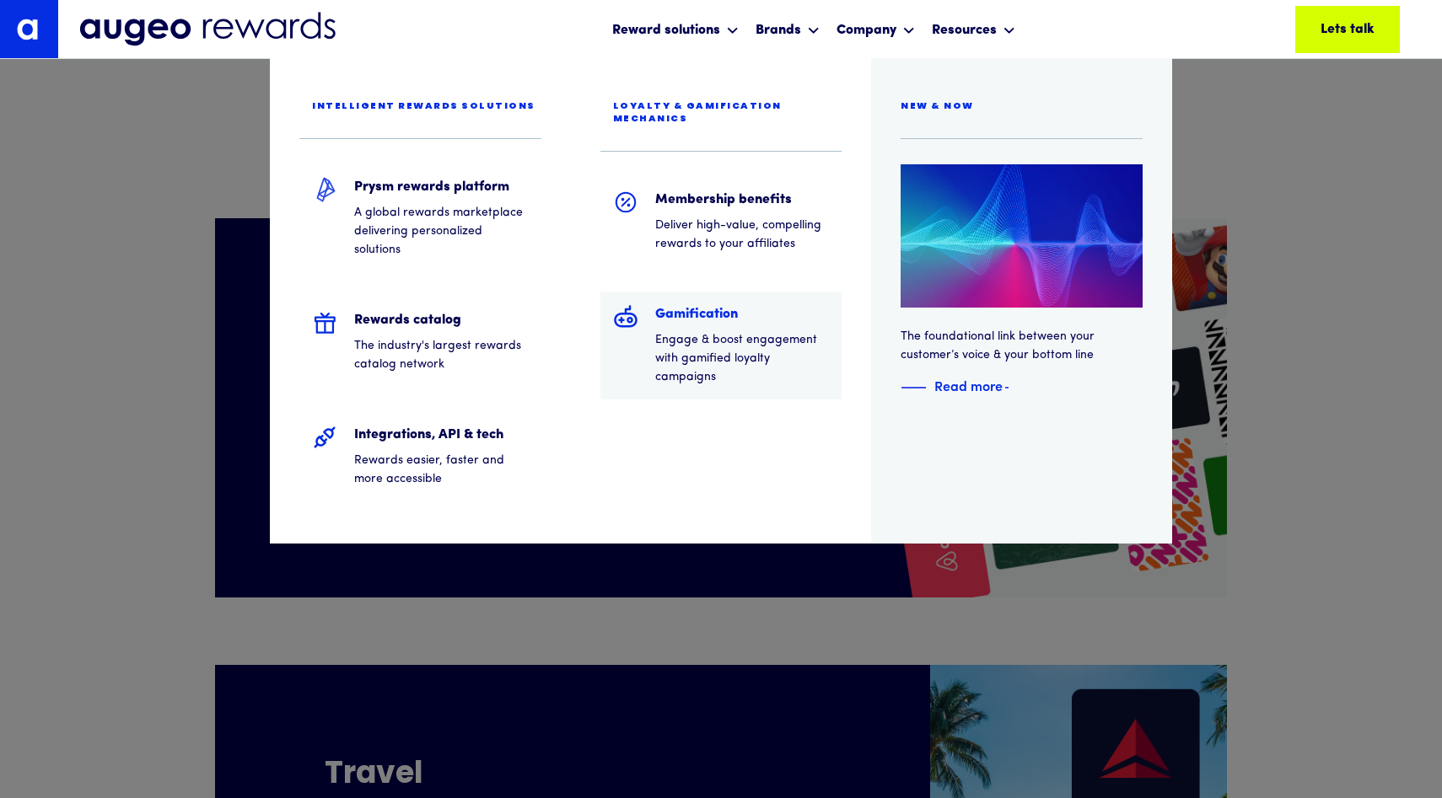
click at [690, 306] on h5 "Gamification" at bounding box center [742, 314] width 175 height 20
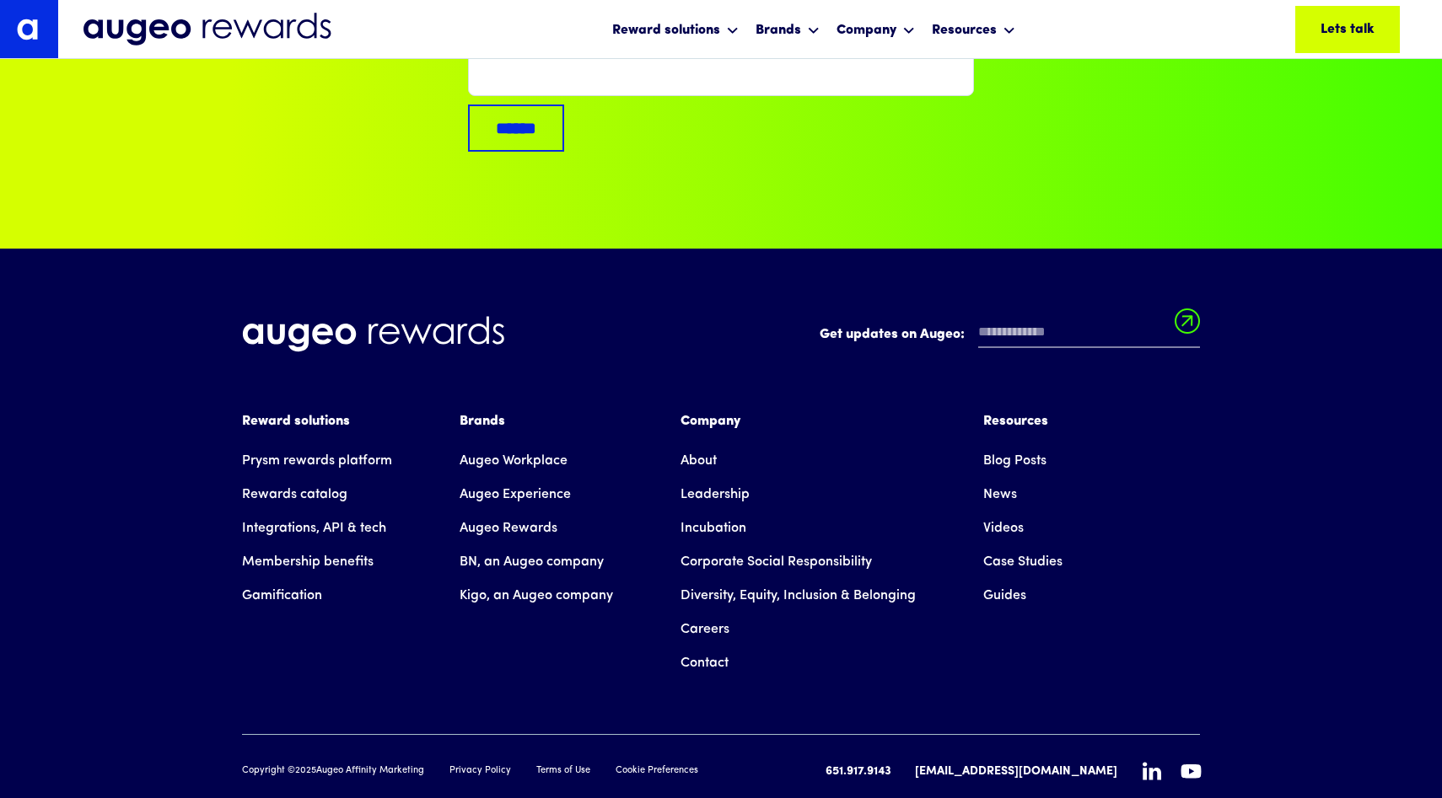
scroll to position [4396, 0]
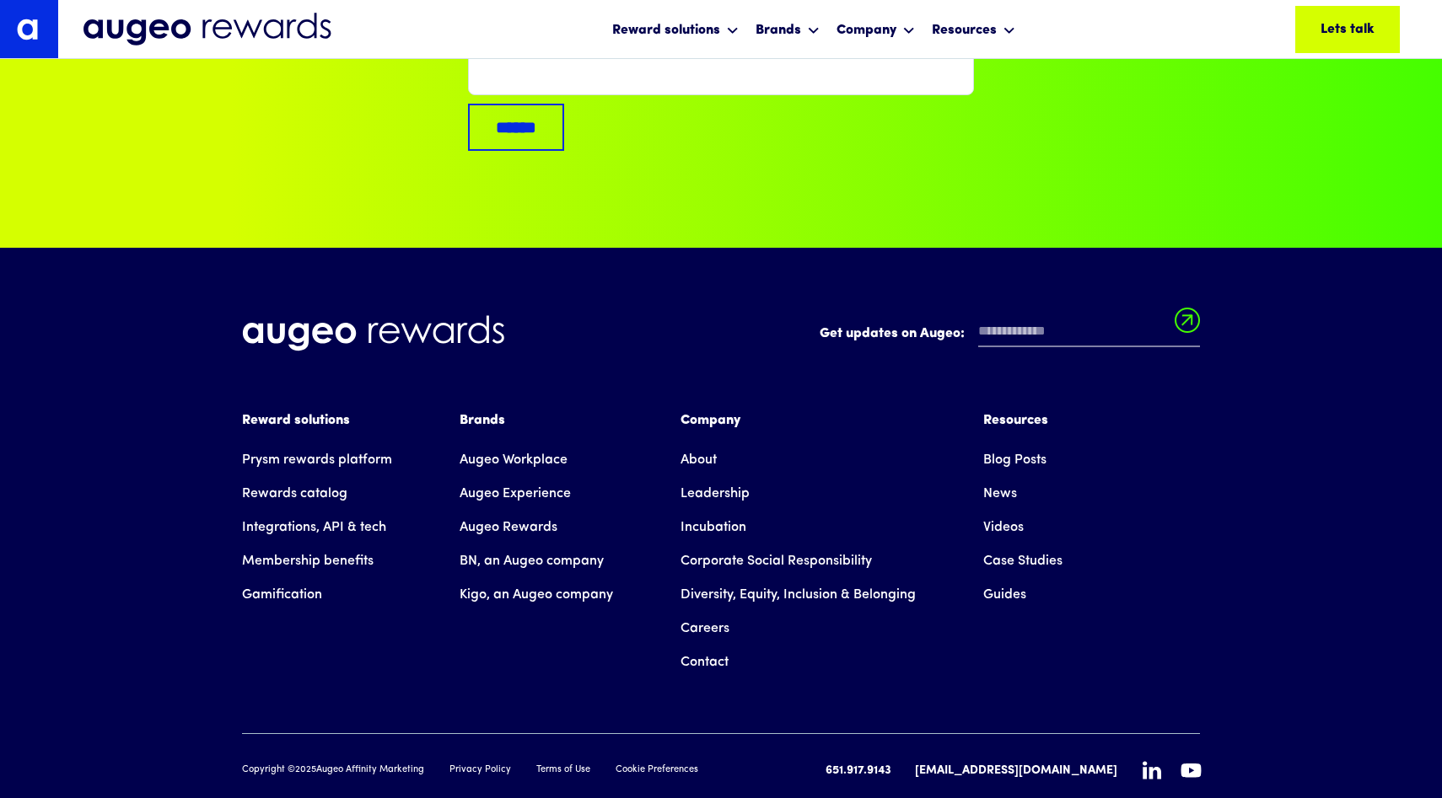
click at [499, 511] on link "Augeo Rewards" at bounding box center [508, 528] width 98 height 34
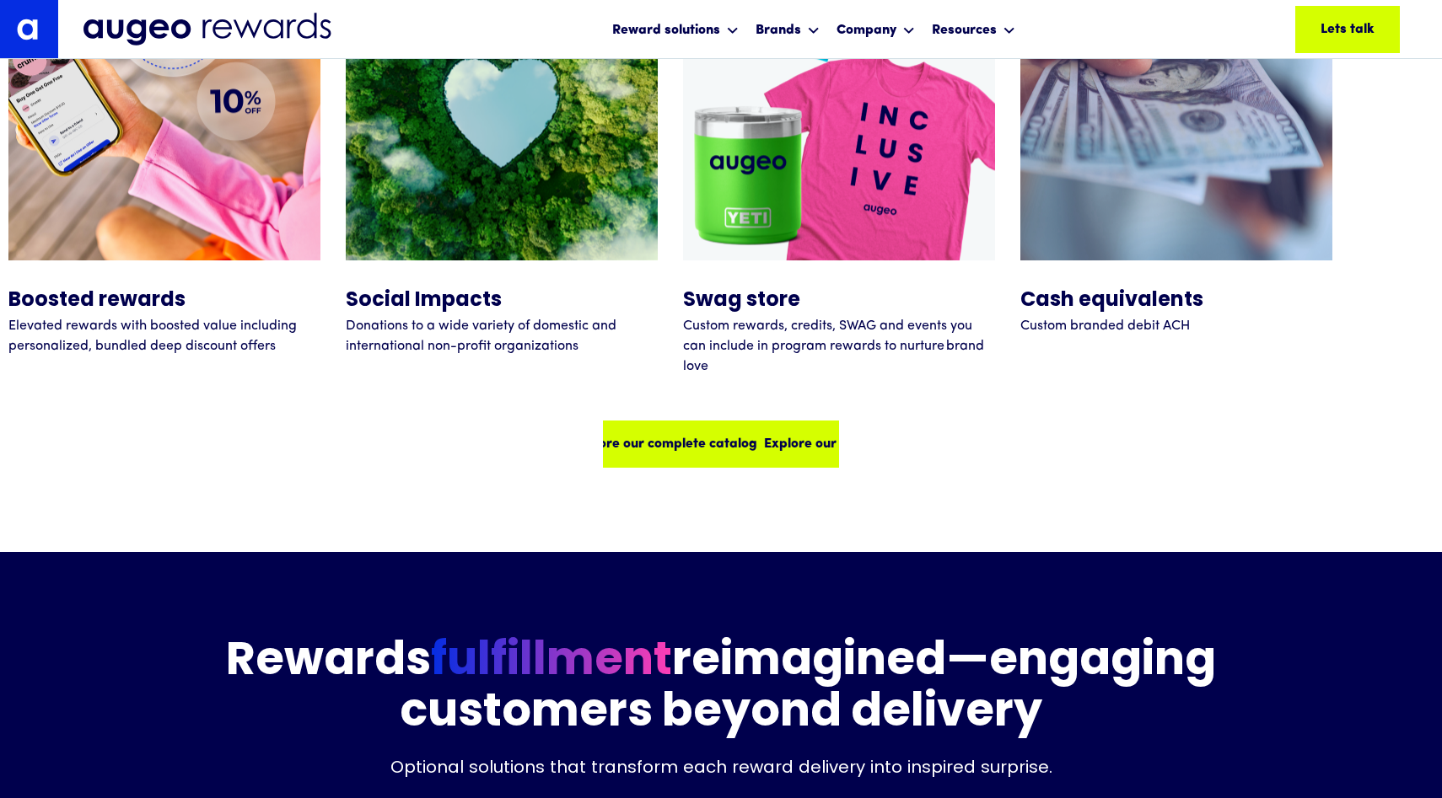
click at [697, 423] on div "Explore our complete catalog Explore our complete catalog Explore our complete …" at bounding box center [721, 444] width 236 height 47
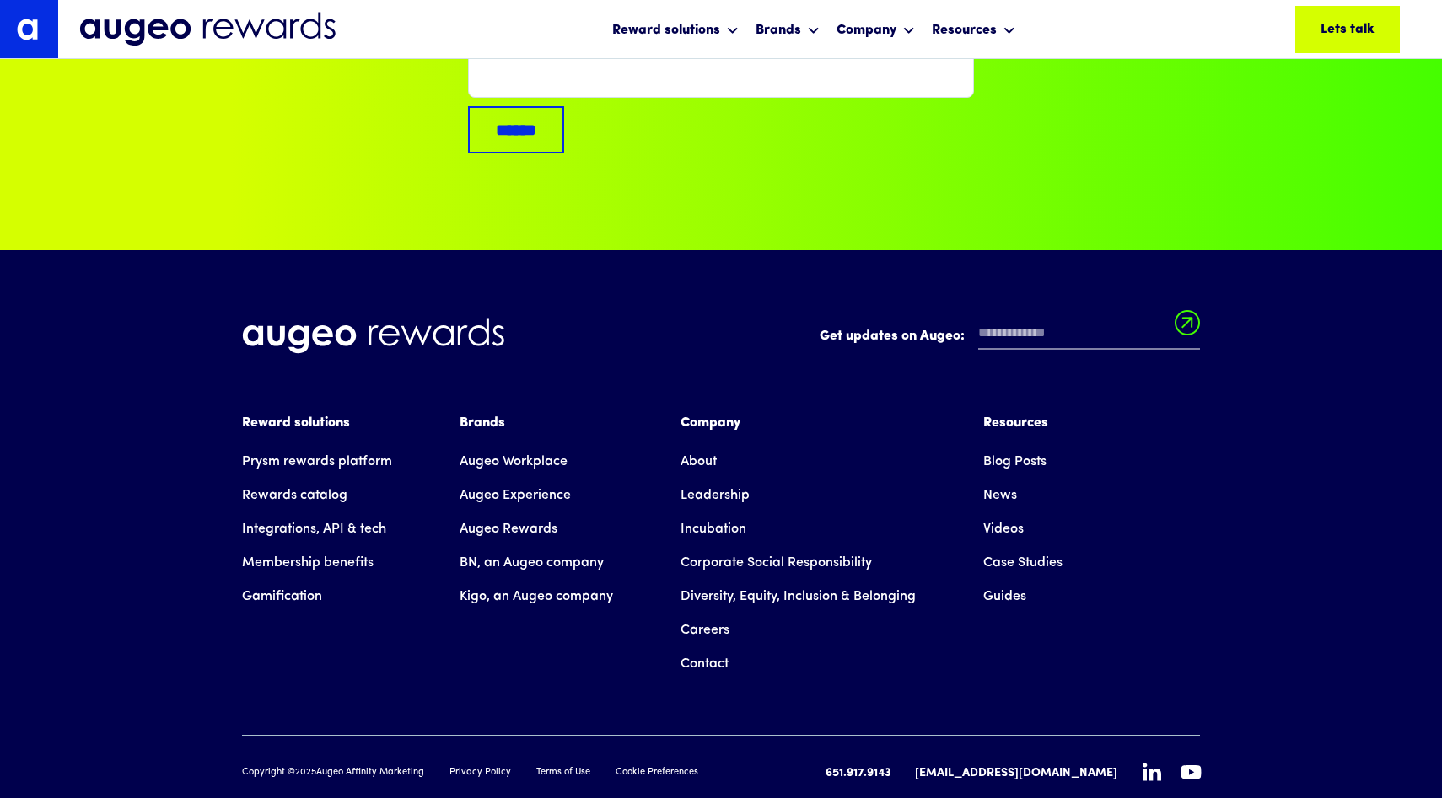
click at [501, 513] on link "Augeo Rewards" at bounding box center [508, 530] width 98 height 34
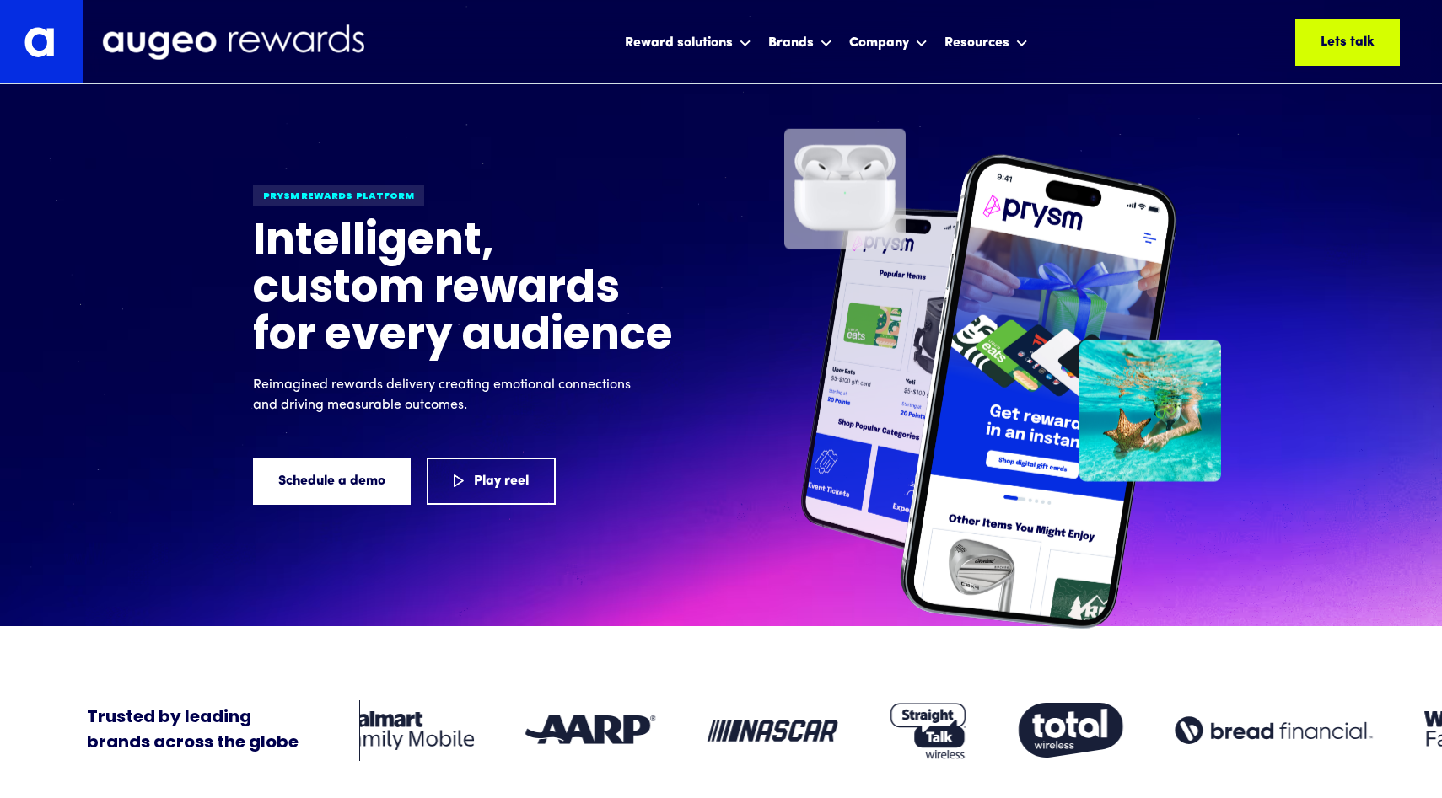
scroll to position [10, 0]
